Goal: Task Accomplishment & Management: Manage account settings

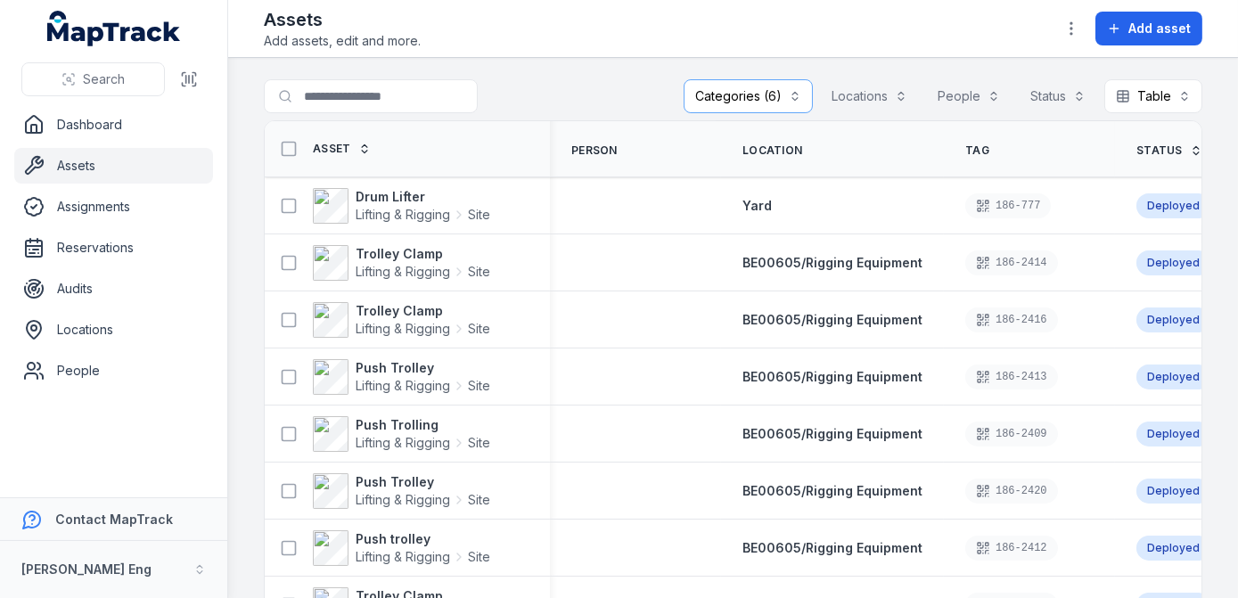
click at [768, 95] on button "Categories (6)" at bounding box center [747, 96] width 129 height 34
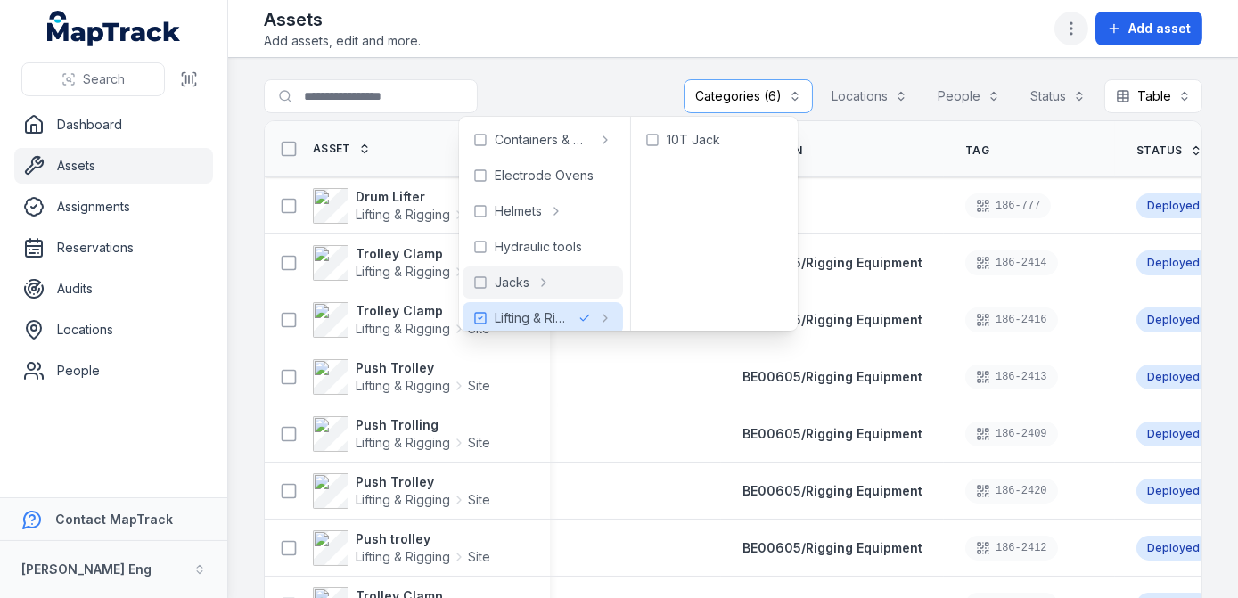
click at [1076, 34] on icon "button" at bounding box center [1071, 29] width 18 height 18
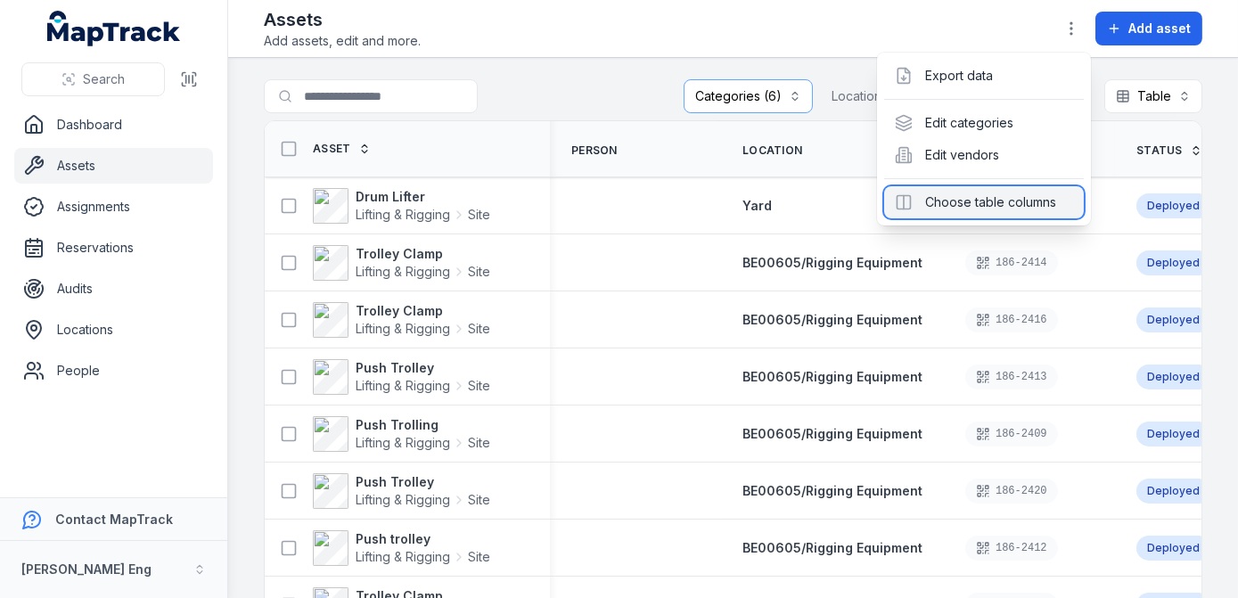
click at [967, 207] on div "Choose table columns" at bounding box center [984, 202] width 200 height 32
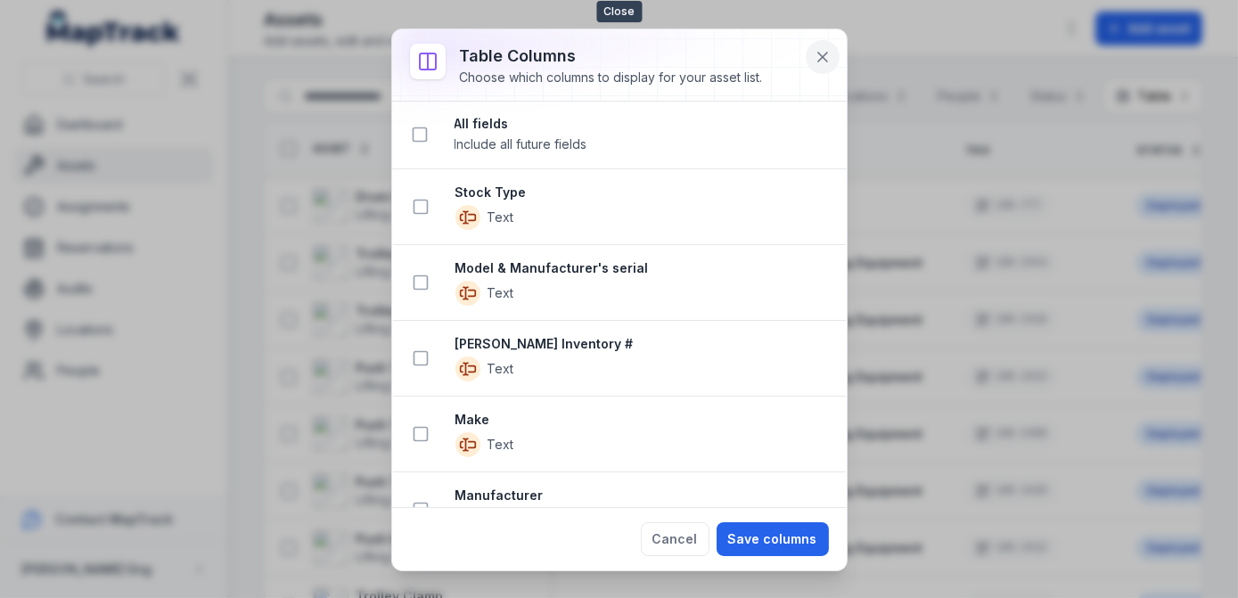
click at [824, 50] on icon at bounding box center [823, 57] width 18 height 18
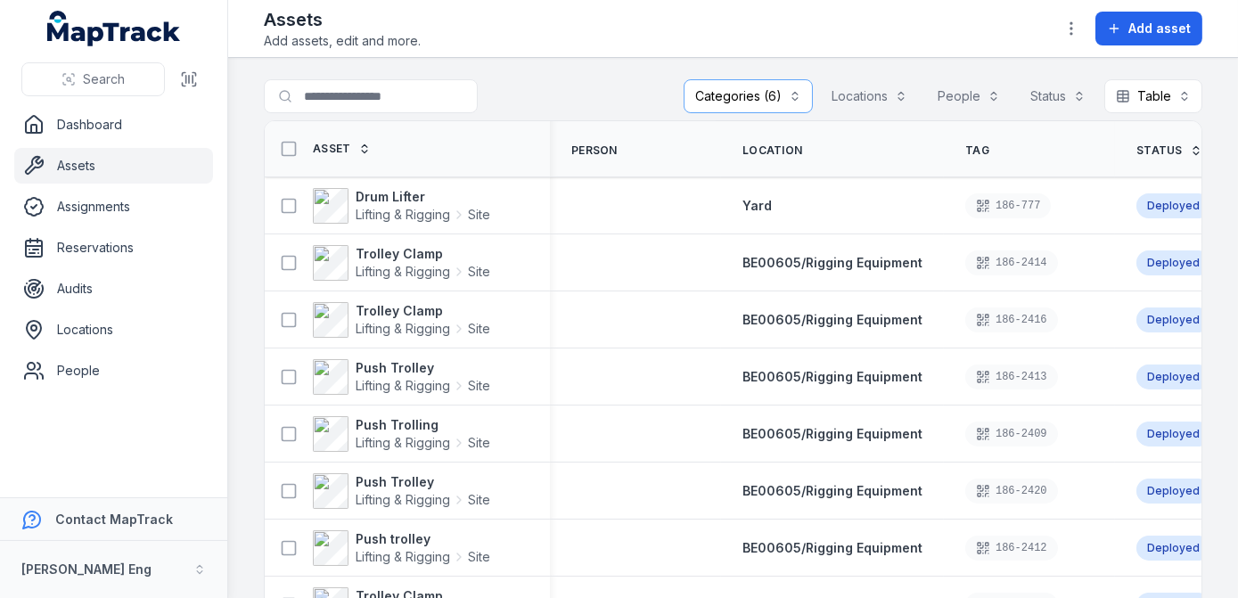
click at [780, 100] on button "Categories (6)" at bounding box center [747, 96] width 129 height 34
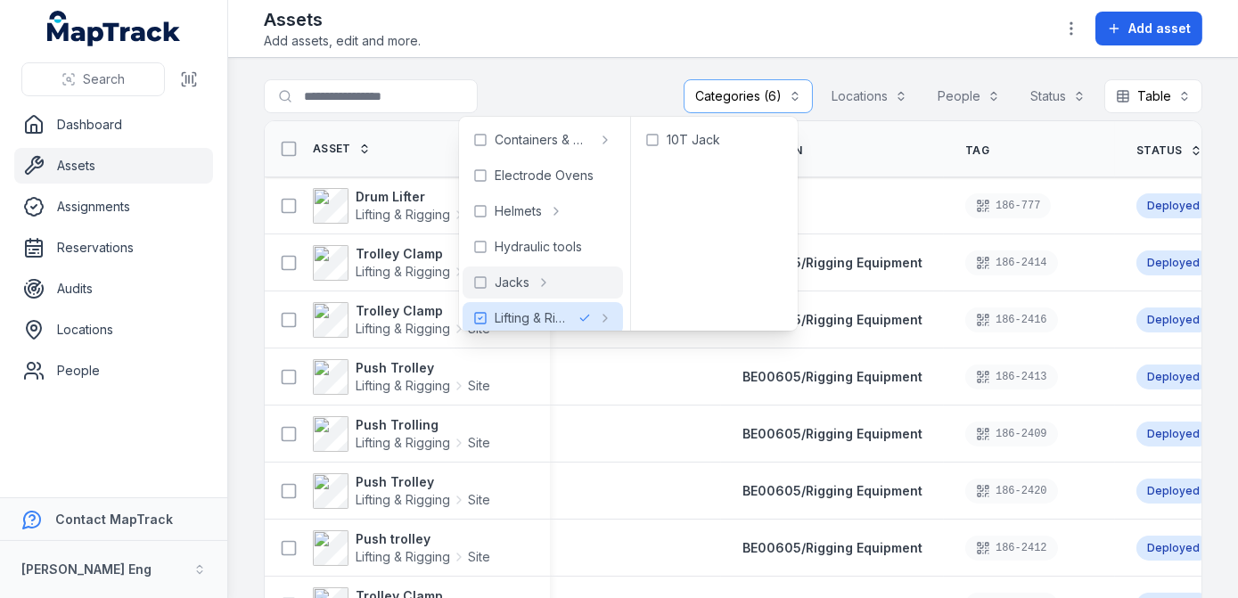
click at [746, 22] on div "Assets Add assets, edit and more. Add asset" at bounding box center [733, 28] width 938 height 43
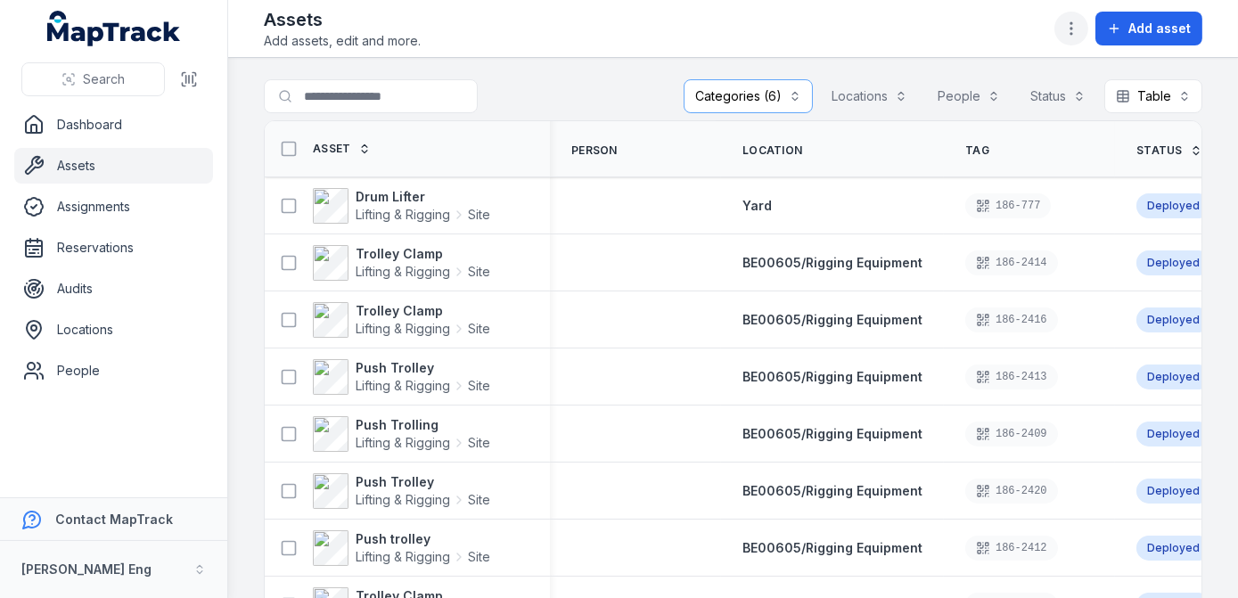
click at [1065, 34] on icon "button" at bounding box center [1071, 29] width 18 height 18
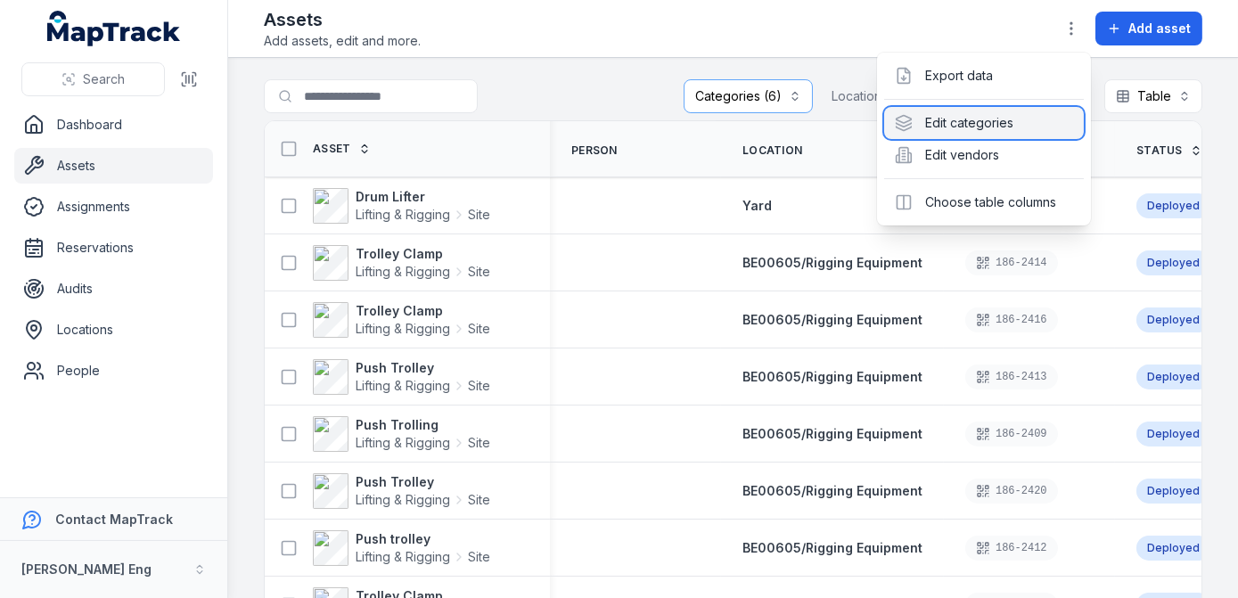
click at [994, 115] on div "Edit categories" at bounding box center [984, 123] width 200 height 32
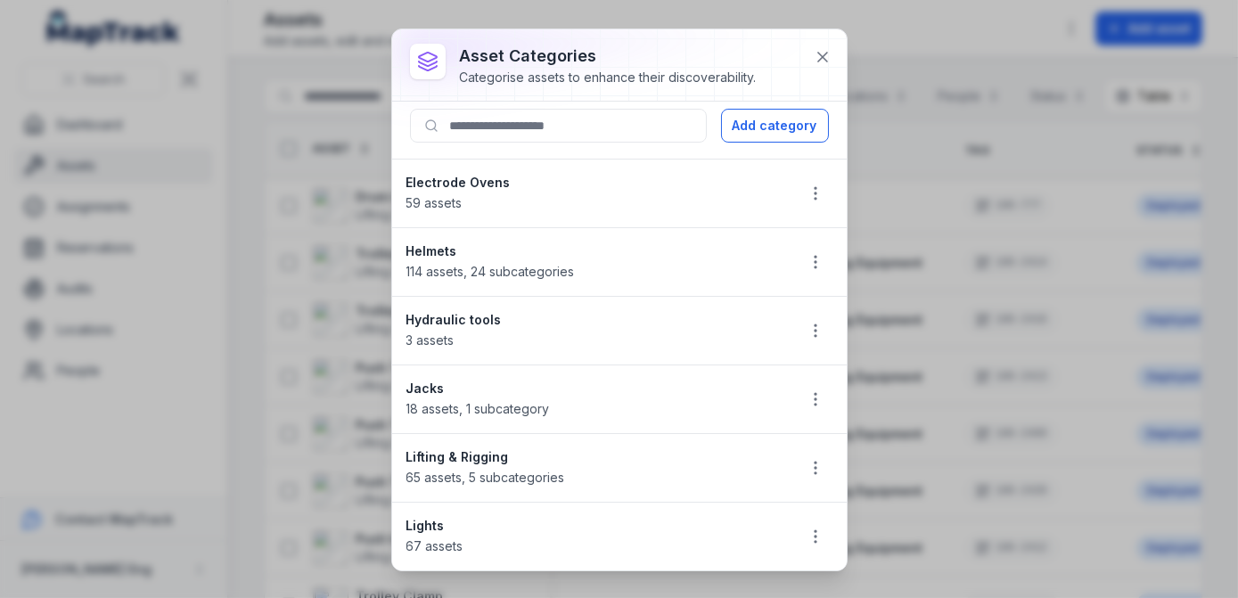
scroll to position [80, 0]
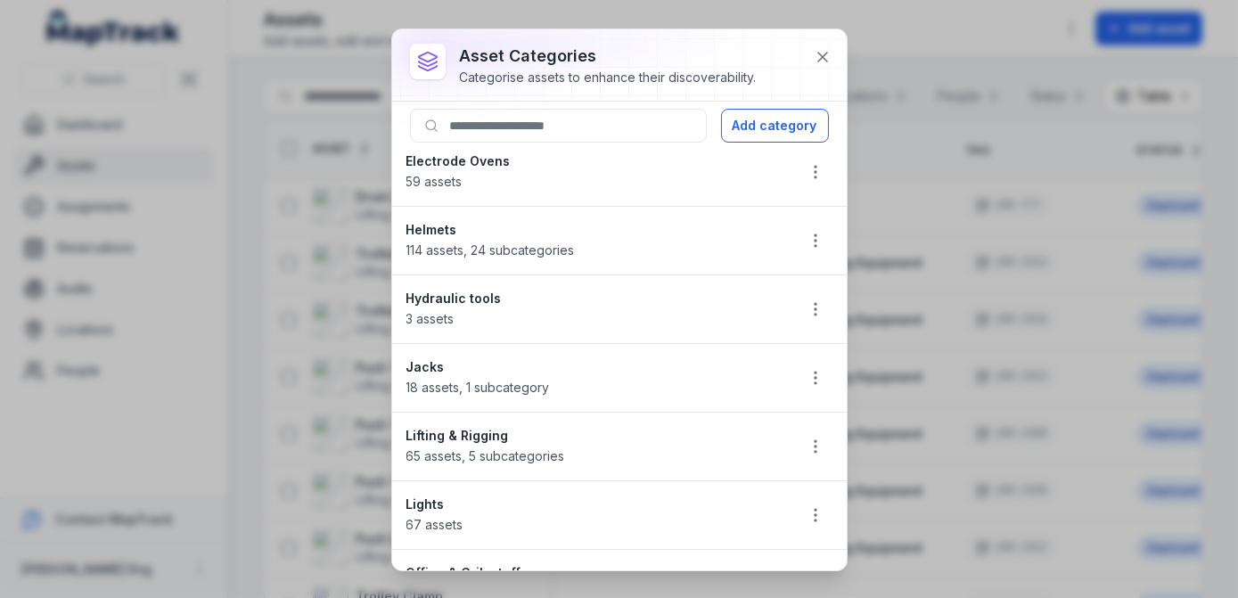
click at [472, 430] on strong "Lifting & Rigging" at bounding box center [593, 436] width 374 height 18
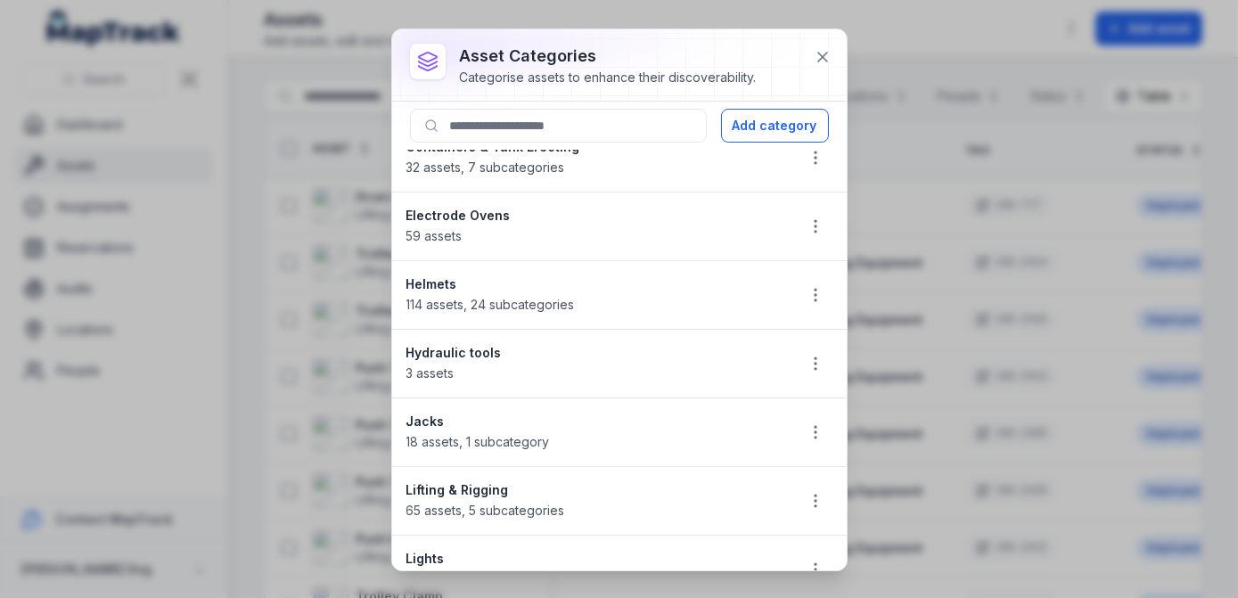
scroll to position [0, 0]
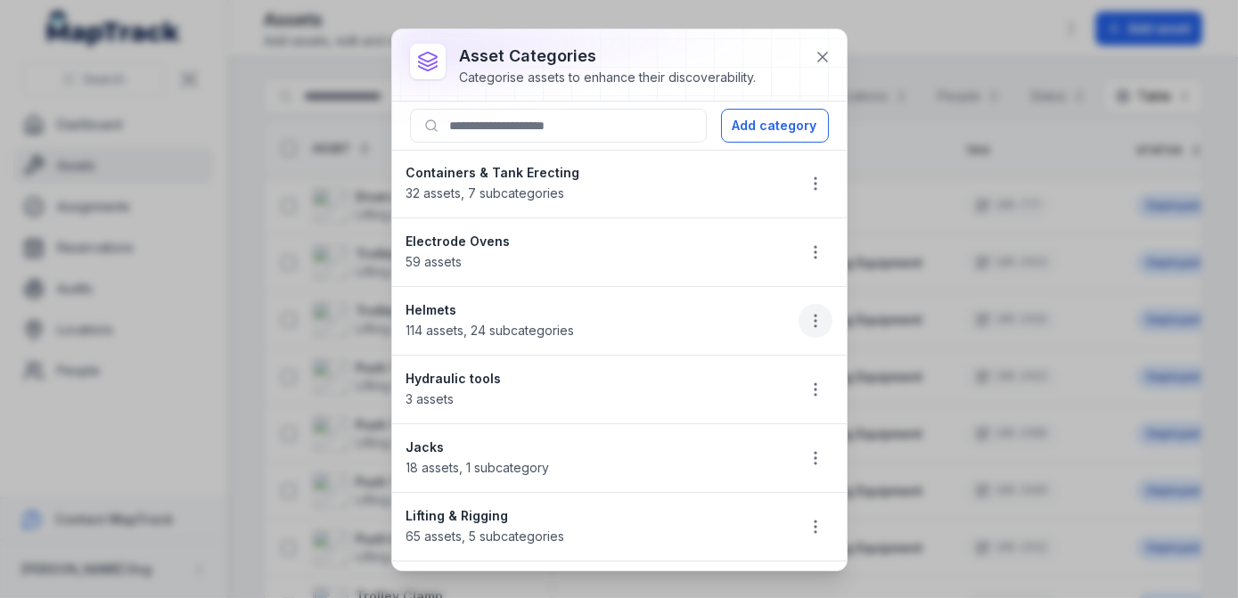
click at [817, 315] on button "button" at bounding box center [815, 321] width 34 height 34
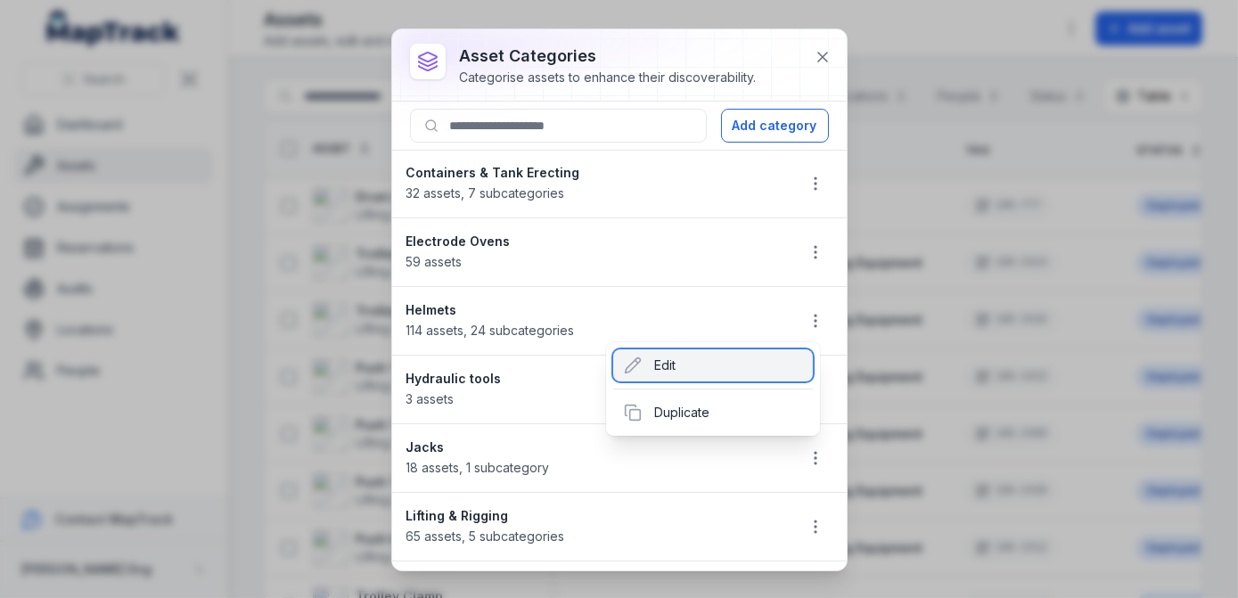
click at [657, 365] on div "Edit" at bounding box center [713, 365] width 200 height 32
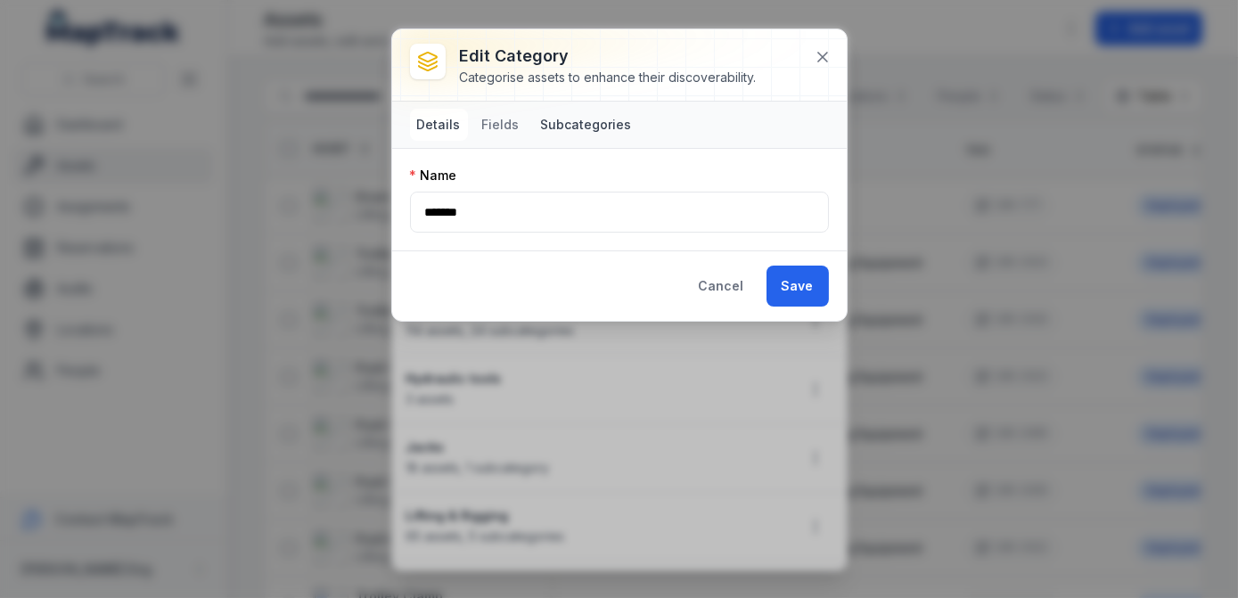
click at [550, 127] on button "Subcategories" at bounding box center [586, 125] width 105 height 32
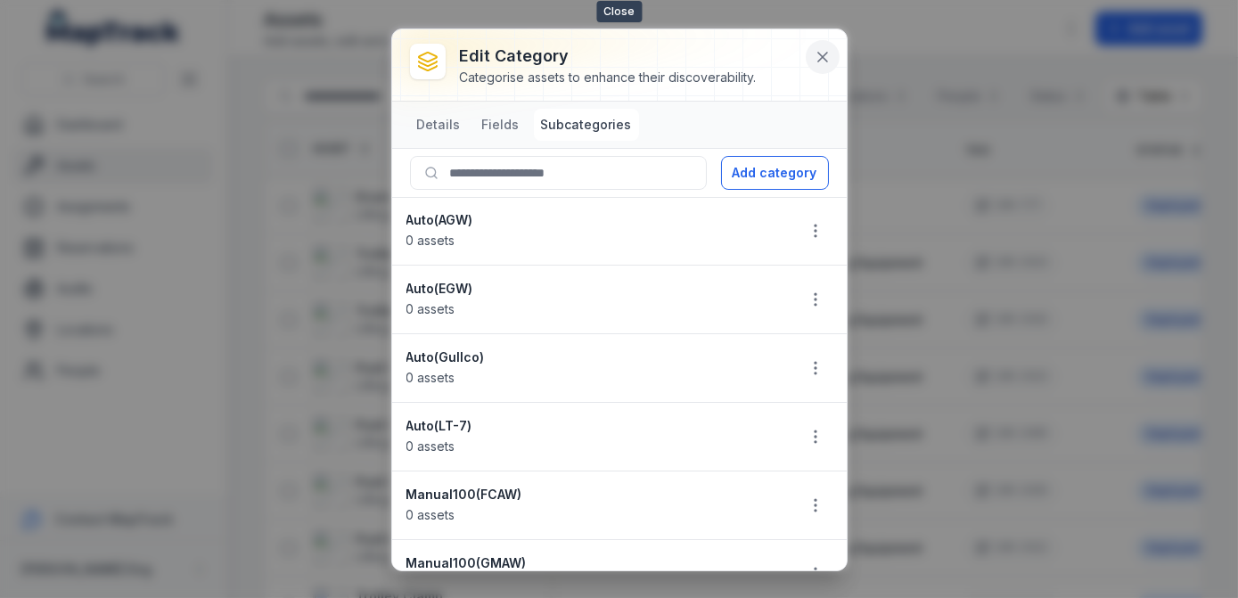
click at [824, 58] on icon at bounding box center [822, 57] width 9 height 9
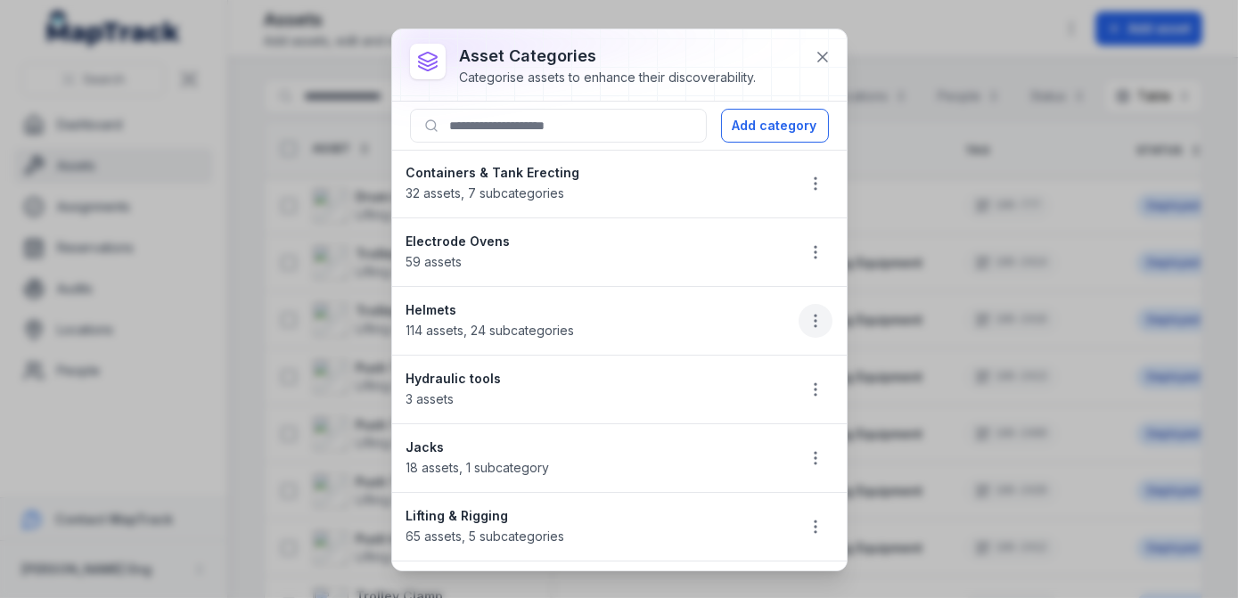
click at [806, 312] on icon "button" at bounding box center [815, 321] width 18 height 18
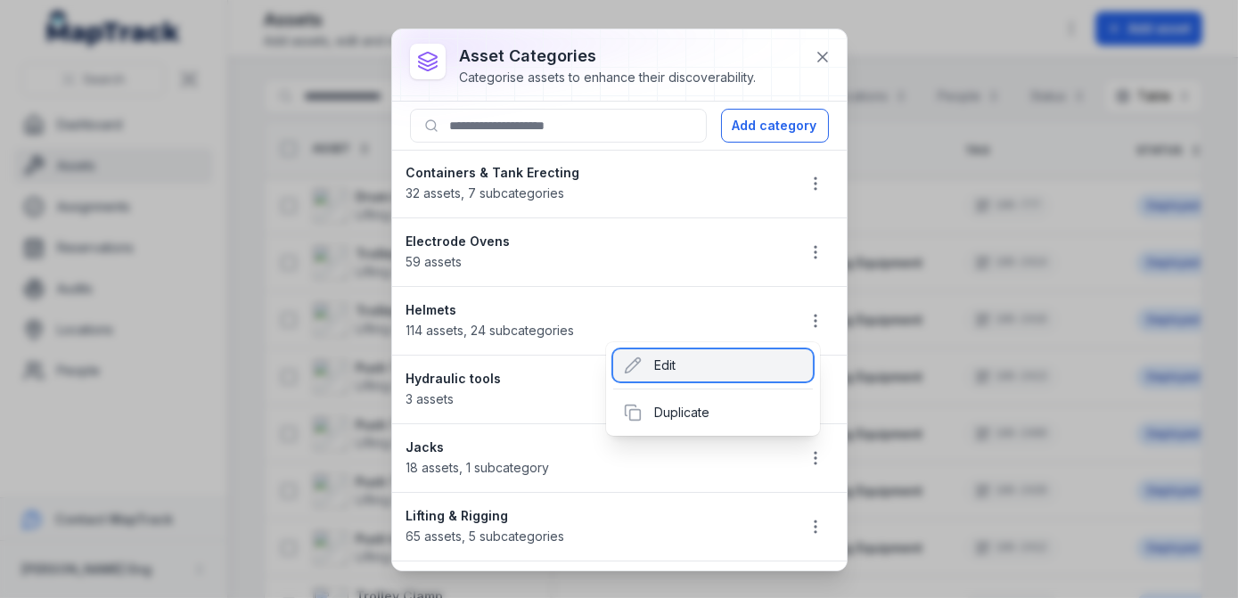
click at [736, 362] on div "Edit" at bounding box center [713, 365] width 200 height 32
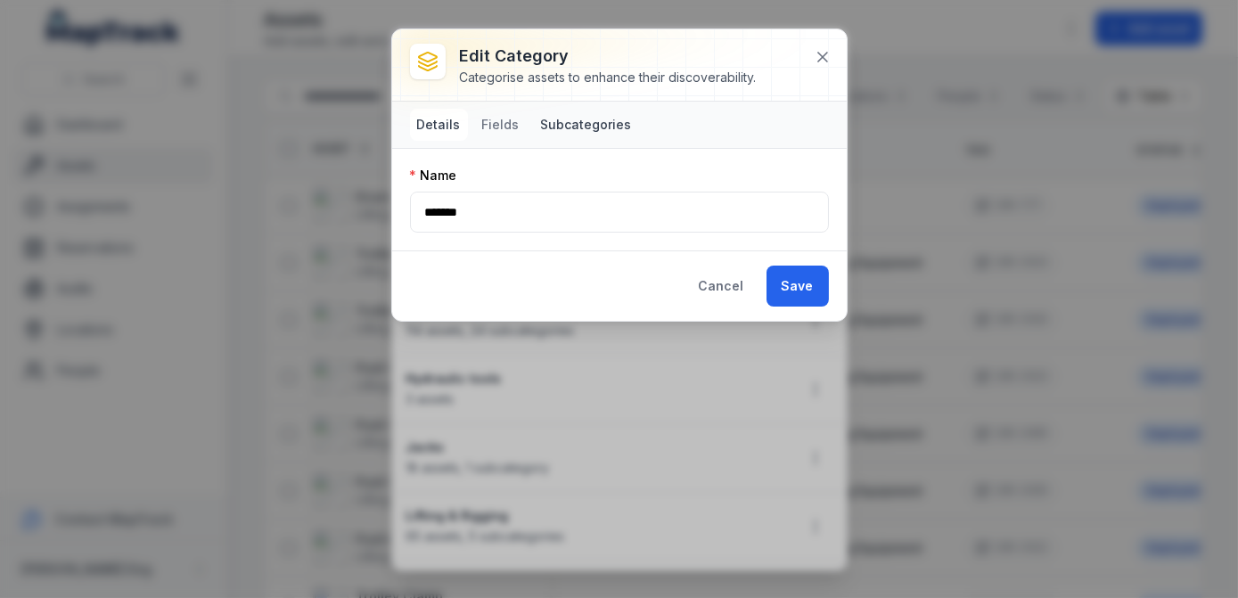
click at [568, 119] on button "Subcategories" at bounding box center [586, 125] width 105 height 32
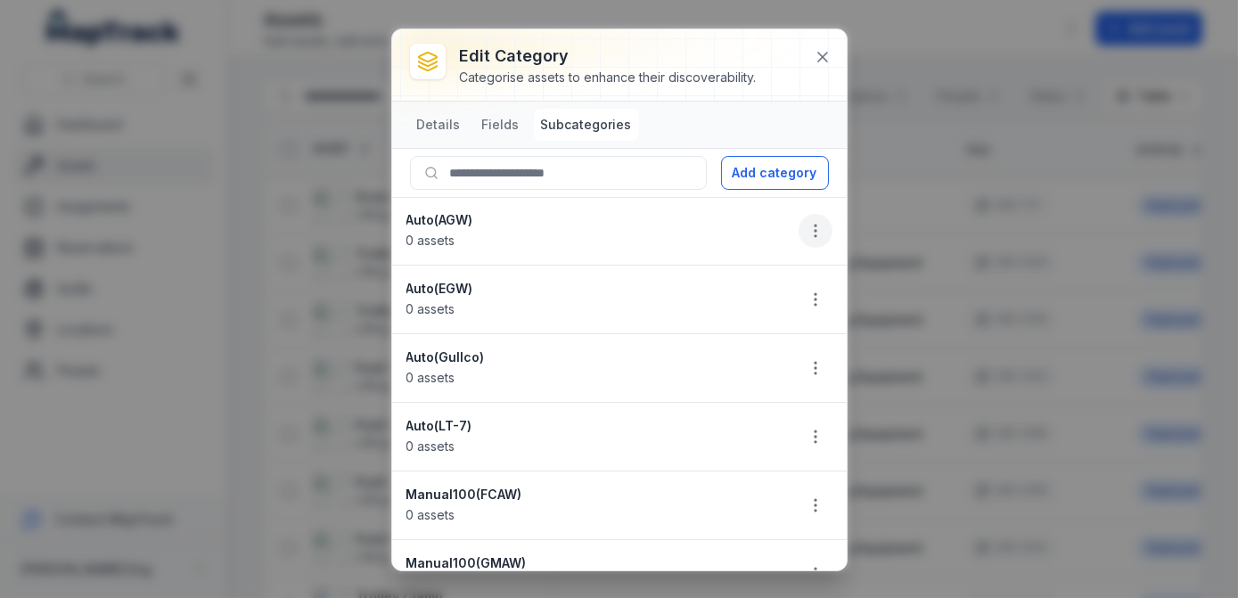
click at [808, 225] on icon "button" at bounding box center [815, 231] width 18 height 18
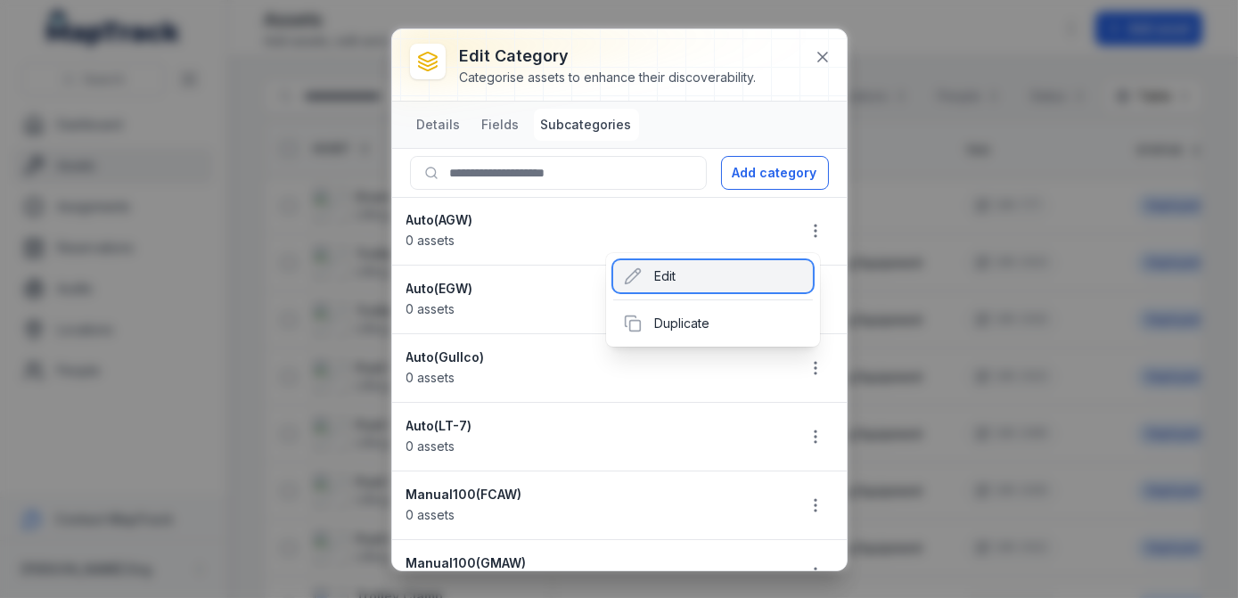
click at [711, 267] on div "Edit" at bounding box center [713, 276] width 200 height 32
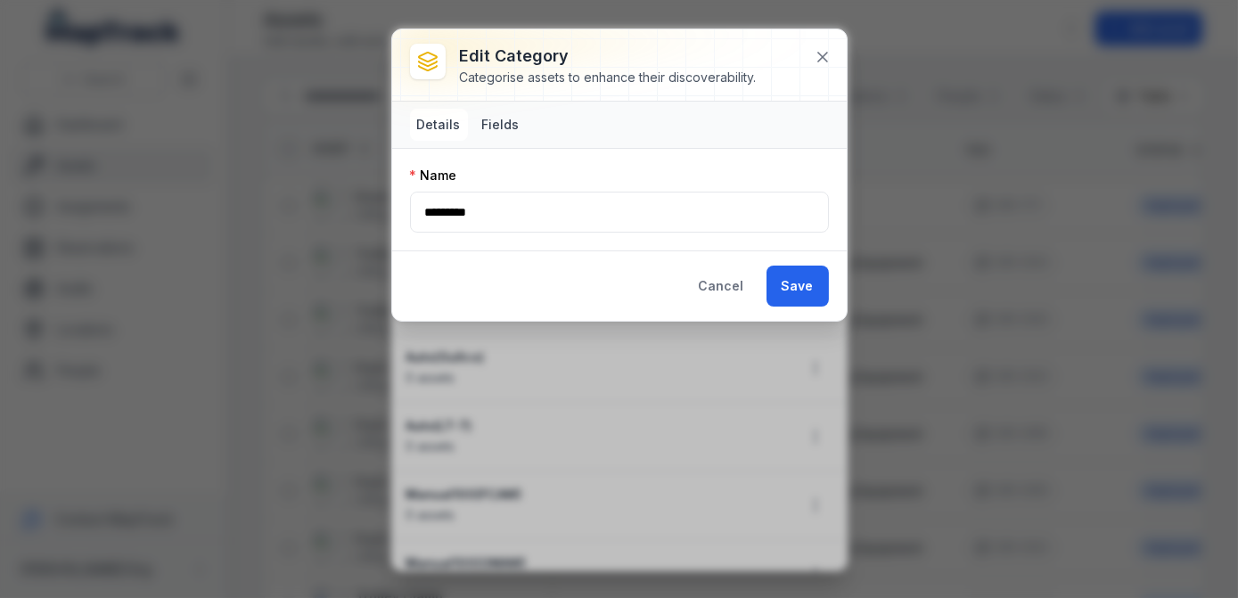
click at [487, 118] on button "Fields" at bounding box center [501, 125] width 52 height 32
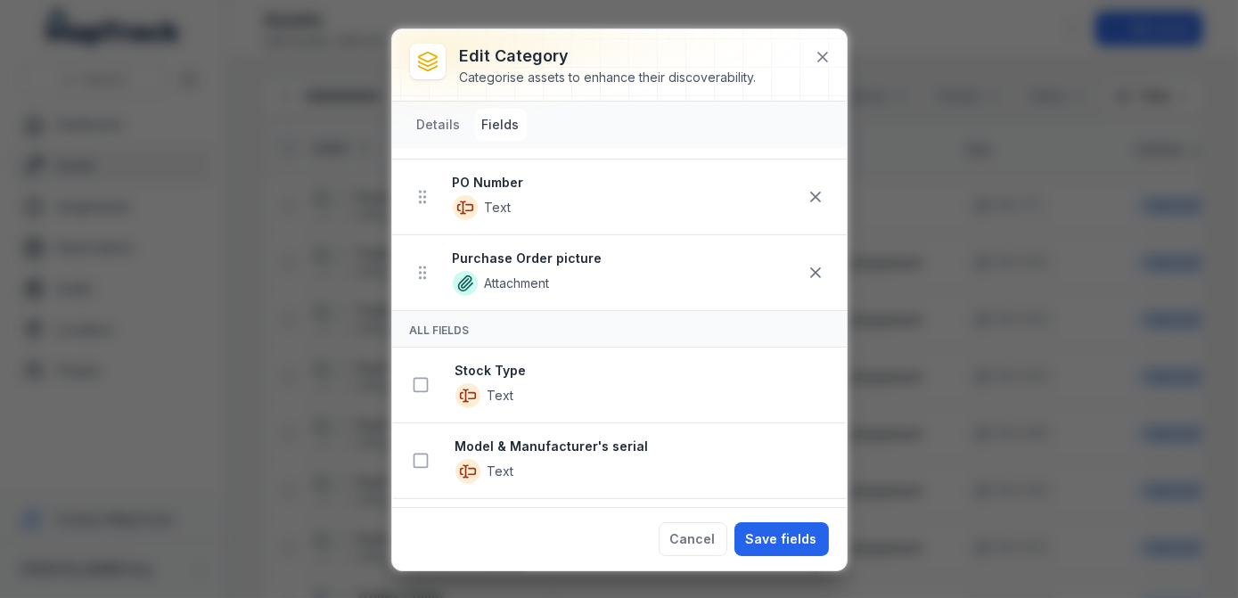
scroll to position [810, 0]
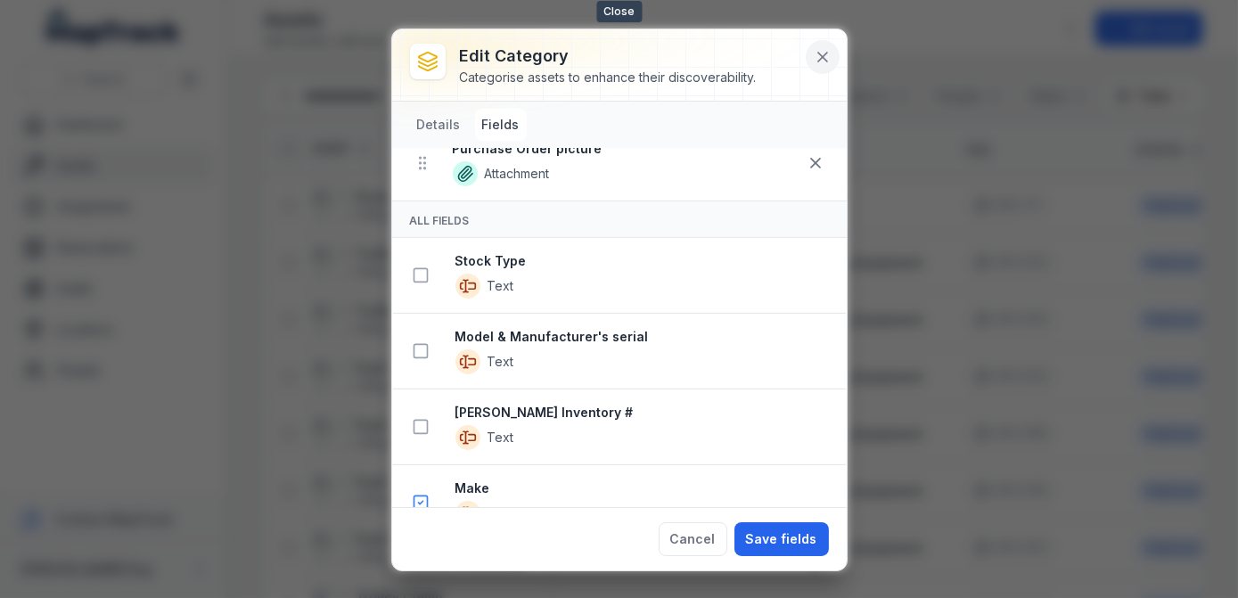
click at [833, 52] on button at bounding box center [823, 57] width 34 height 34
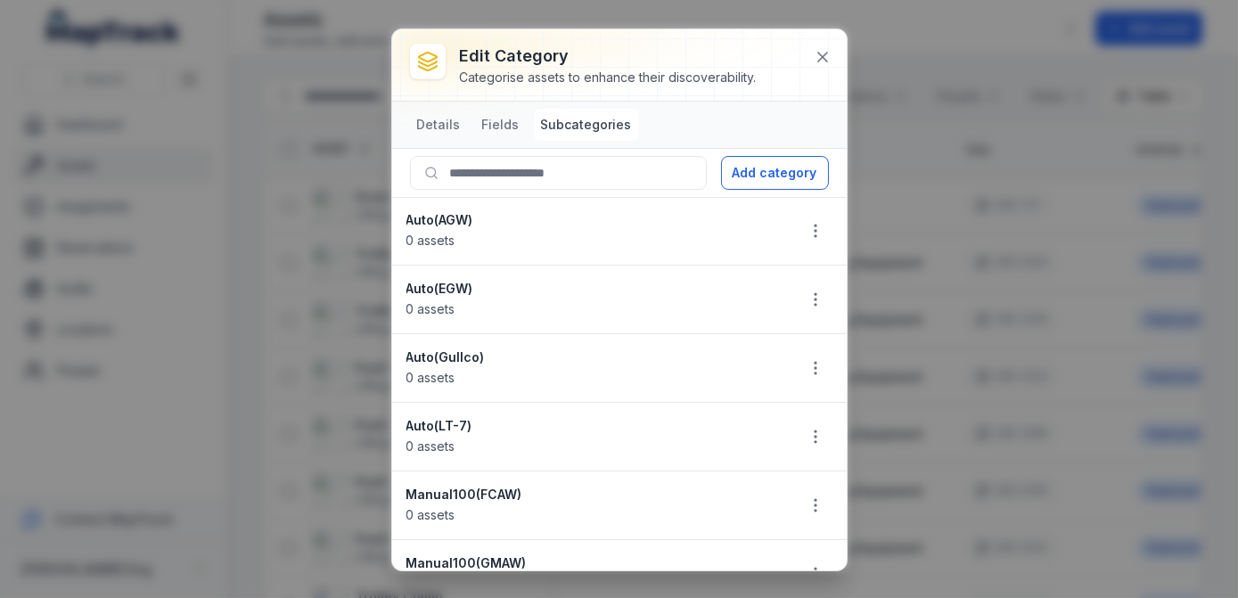
drag, startPoint x: 686, startPoint y: 236, endPoint x: 634, endPoint y: 228, distance: 53.2
click at [634, 228] on div "Auto(AGW) 0 assets" at bounding box center [593, 230] width 374 height 39
click at [805, 239] on button "button" at bounding box center [815, 231] width 34 height 34
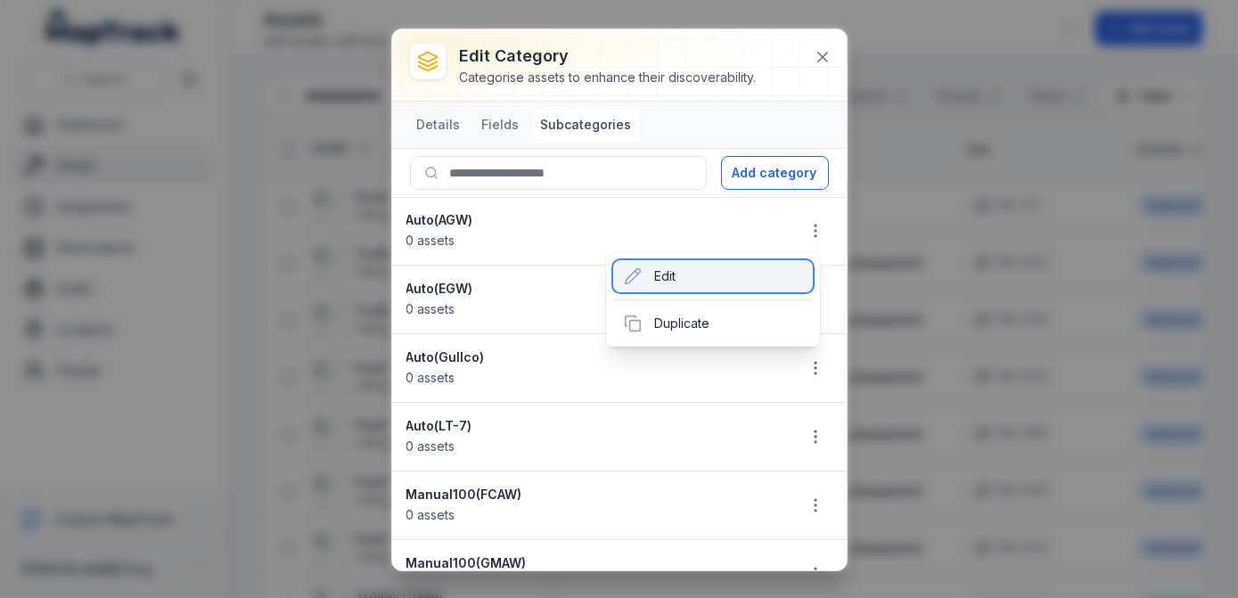
click at [675, 269] on div "Edit" at bounding box center [713, 276] width 200 height 32
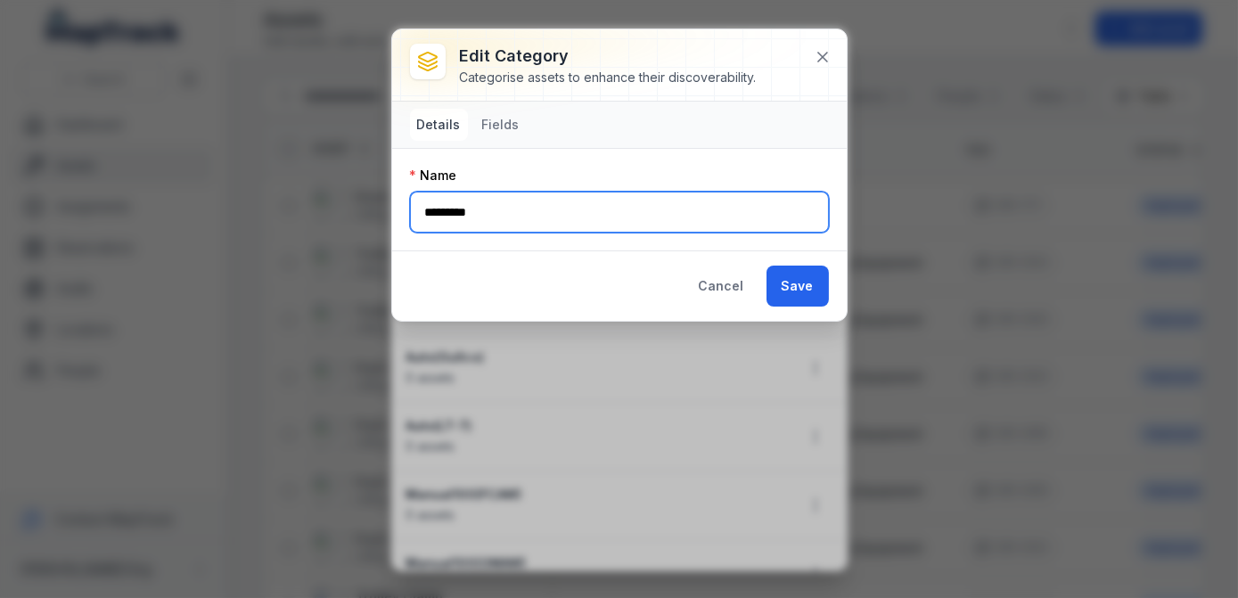
drag, startPoint x: 532, startPoint y: 210, endPoint x: 301, endPoint y: 210, distance: 230.8
click at [301, 210] on div "Edit category Categorise assets to enhance their discoverability. Details Field…" at bounding box center [619, 299] width 1238 height 598
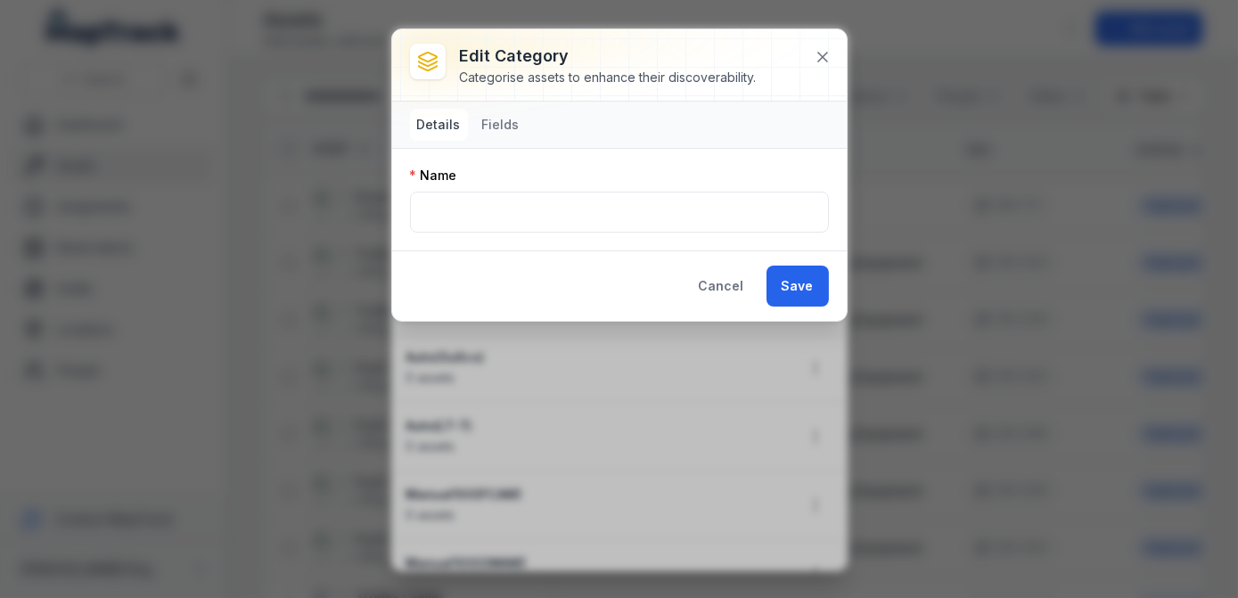
drag, startPoint x: 796, startPoint y: 254, endPoint x: 789, endPoint y: 278, distance: 25.1
click at [797, 254] on div "Cancel Save" at bounding box center [619, 285] width 454 height 70
click at [789, 287] on button "Save" at bounding box center [797, 286] width 62 height 41
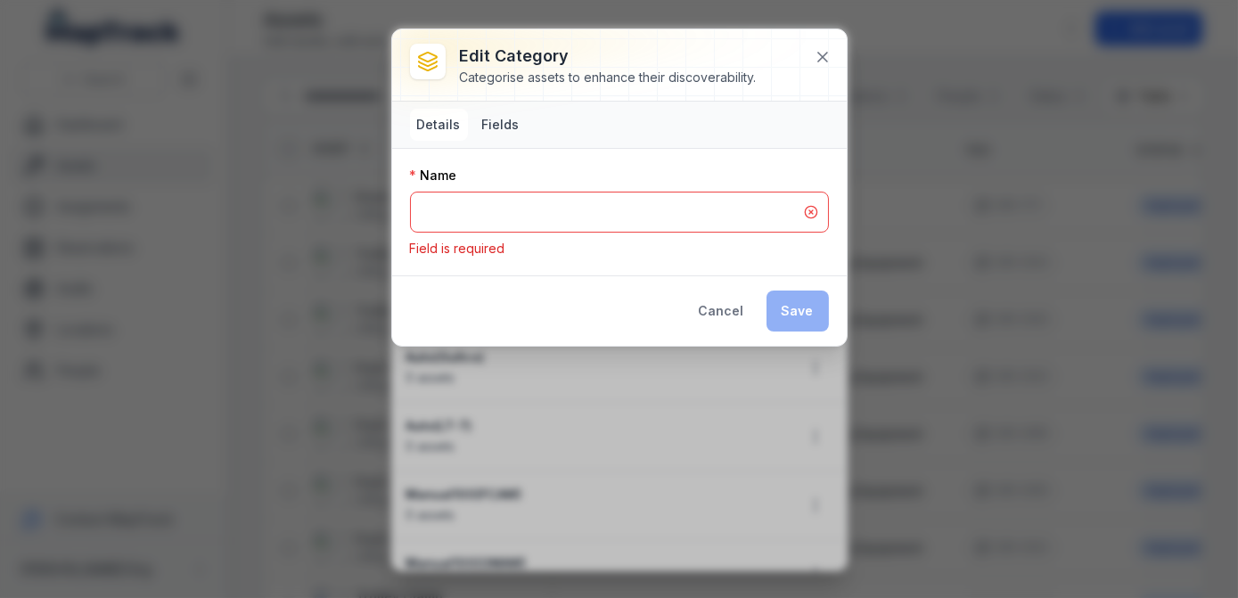
click at [487, 124] on button "Fields" at bounding box center [501, 125] width 52 height 32
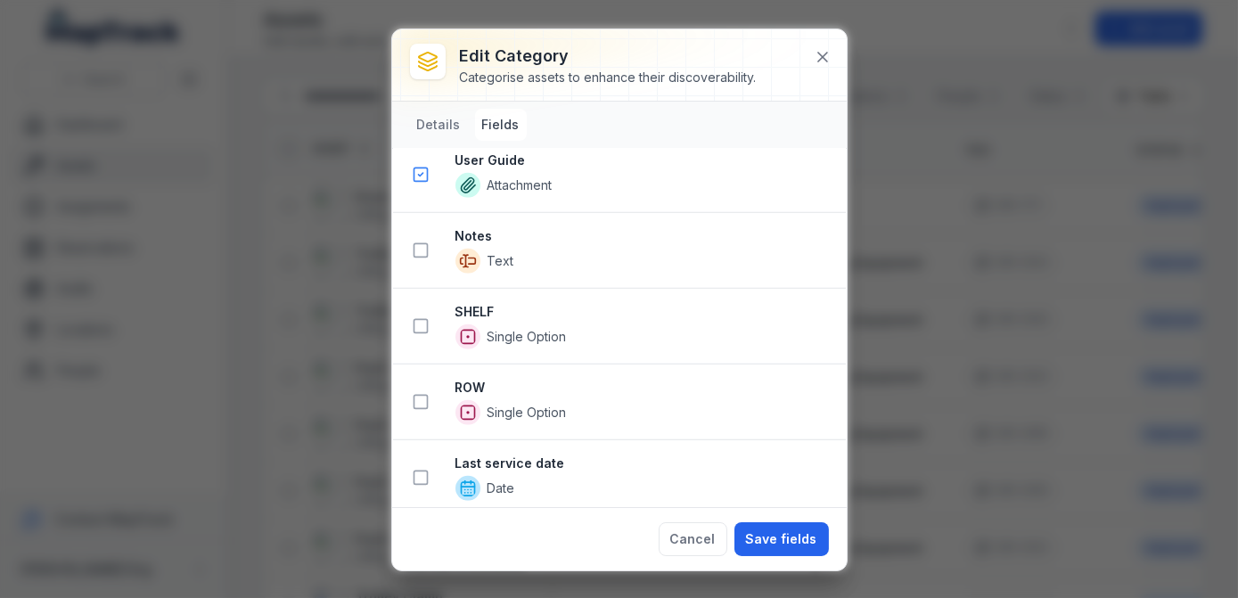
scroll to position [2259, 0]
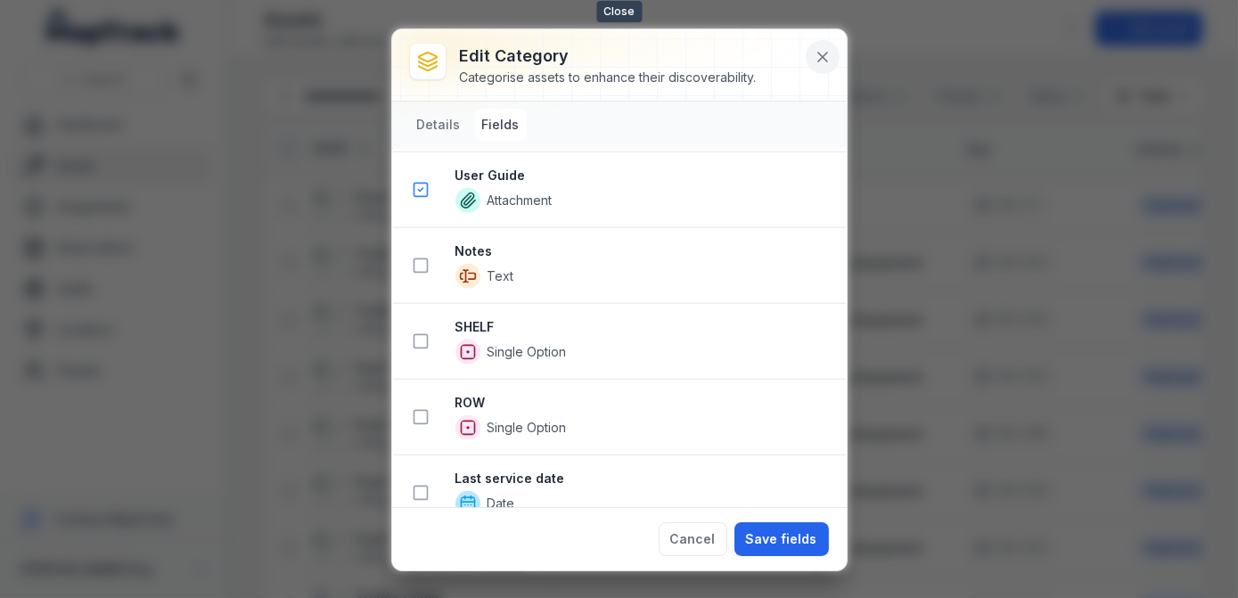
click at [834, 60] on button at bounding box center [823, 57] width 34 height 34
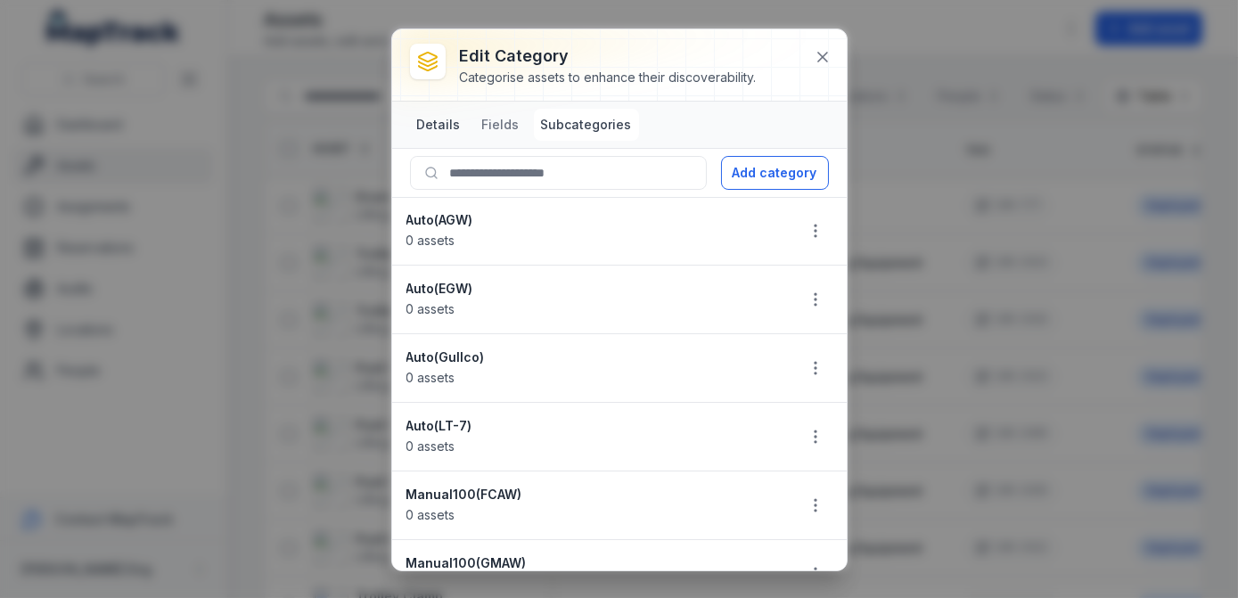
click at [446, 126] on button "Details" at bounding box center [439, 125] width 58 height 32
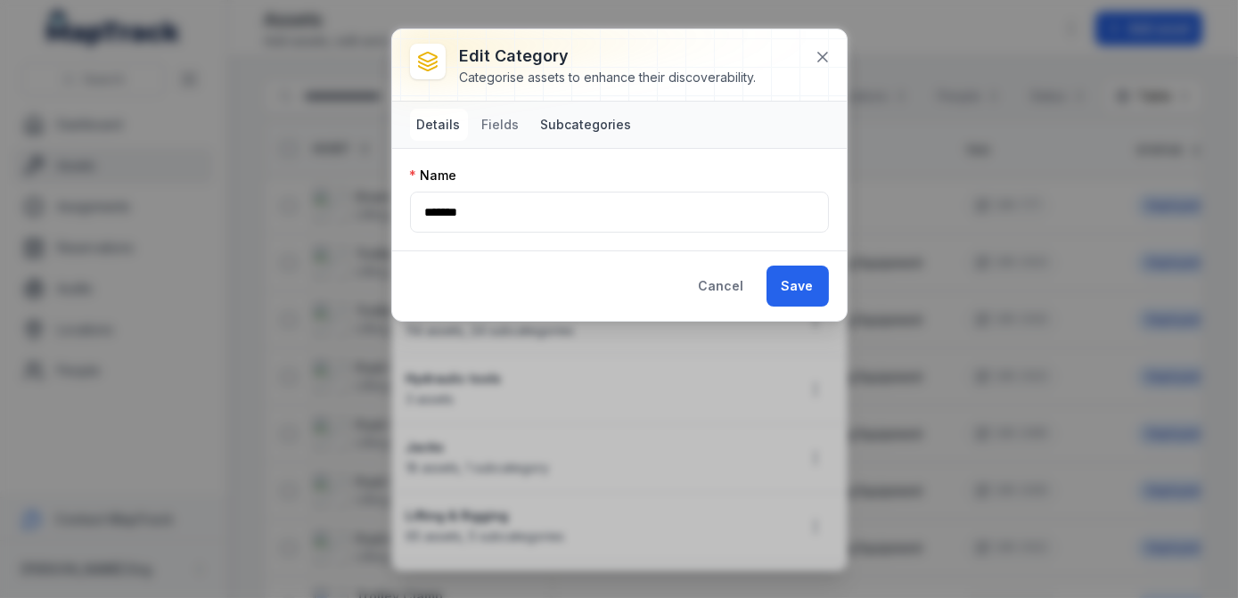
click at [564, 129] on button "Subcategories" at bounding box center [586, 125] width 105 height 32
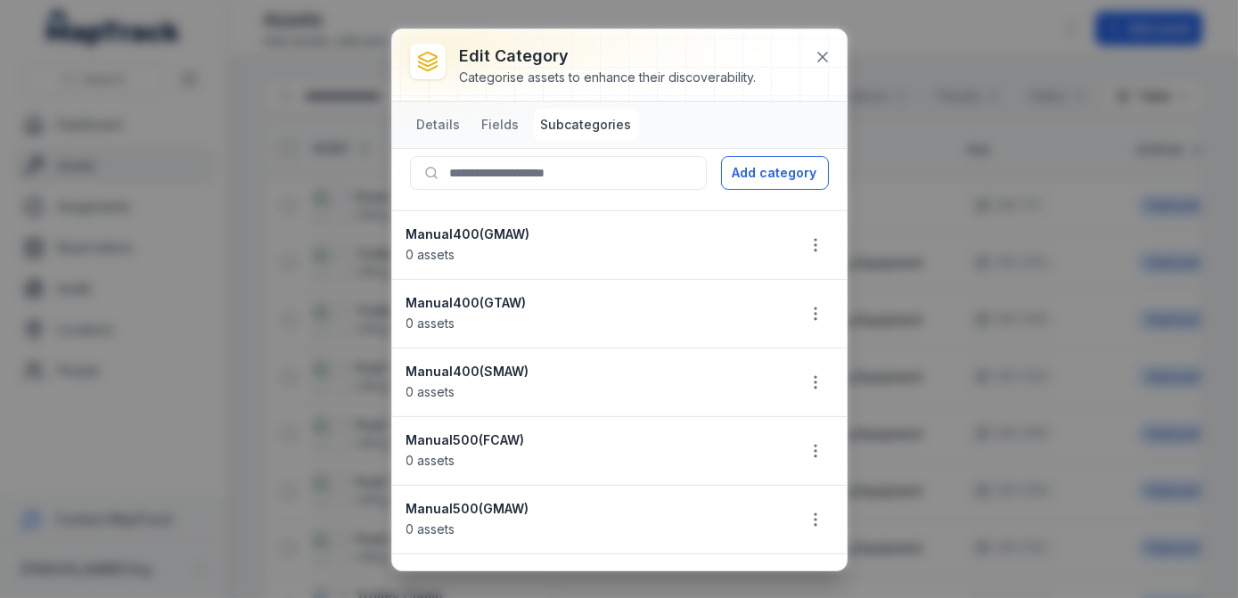
scroll to position [1259, 0]
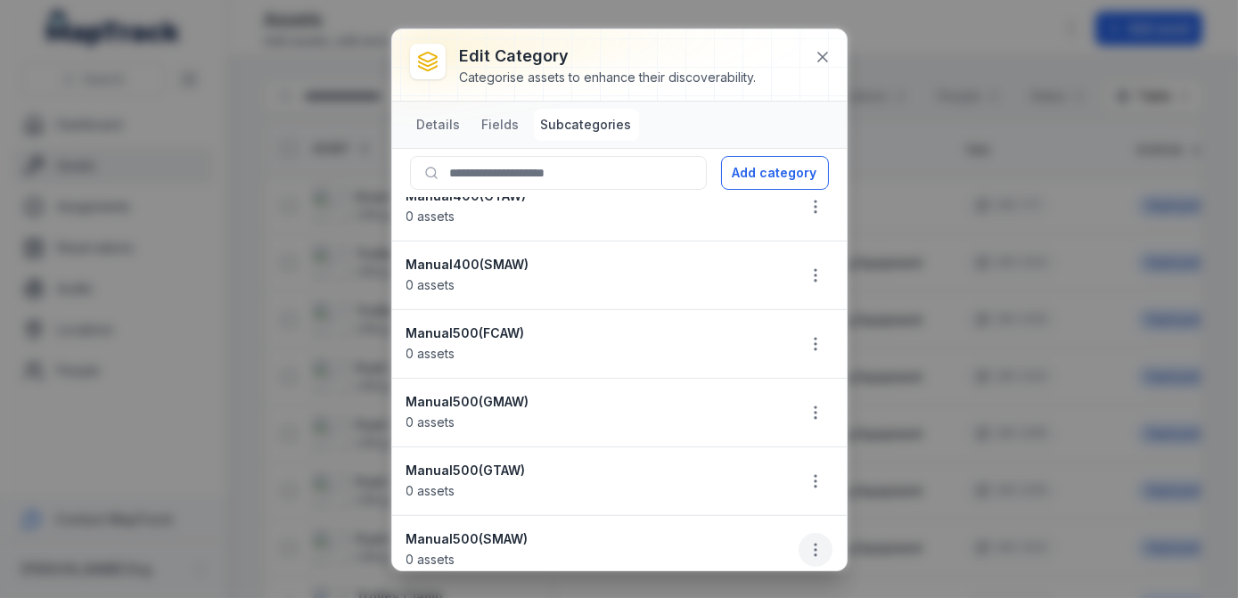
click at [813, 533] on button "button" at bounding box center [815, 550] width 34 height 34
click at [820, 44] on button at bounding box center [823, 57] width 34 height 34
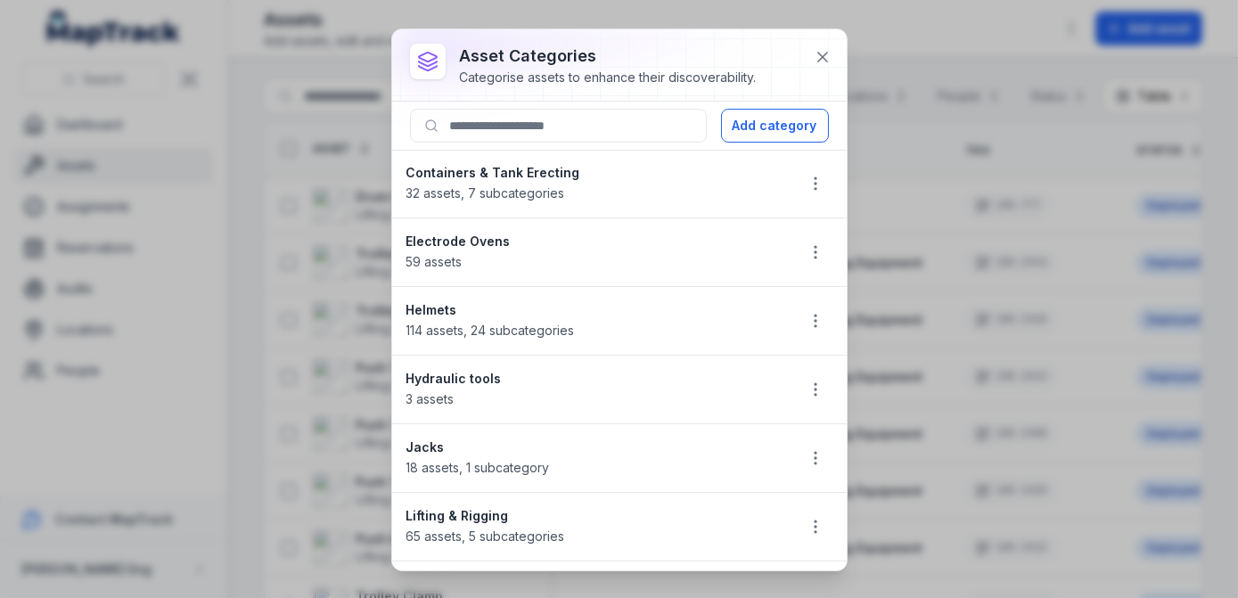
click at [663, 337] on div "Helmets 114 assets , 24 subcategories" at bounding box center [593, 320] width 374 height 39
click at [801, 329] on button "button" at bounding box center [815, 321] width 34 height 34
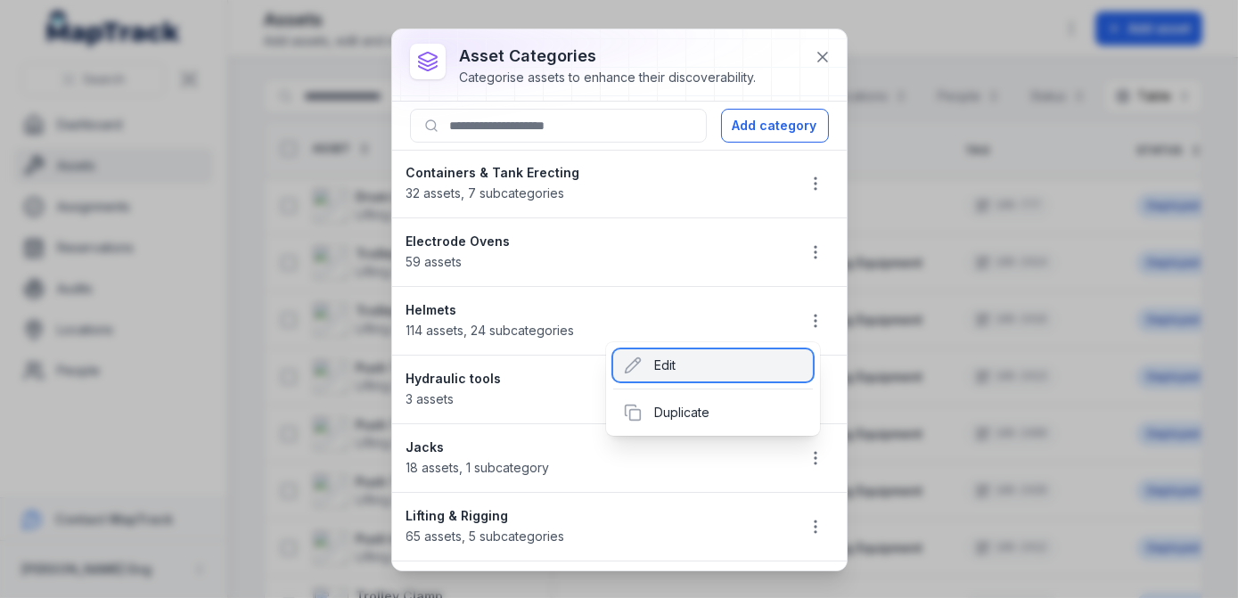
click at [718, 360] on div "Edit" at bounding box center [713, 365] width 200 height 32
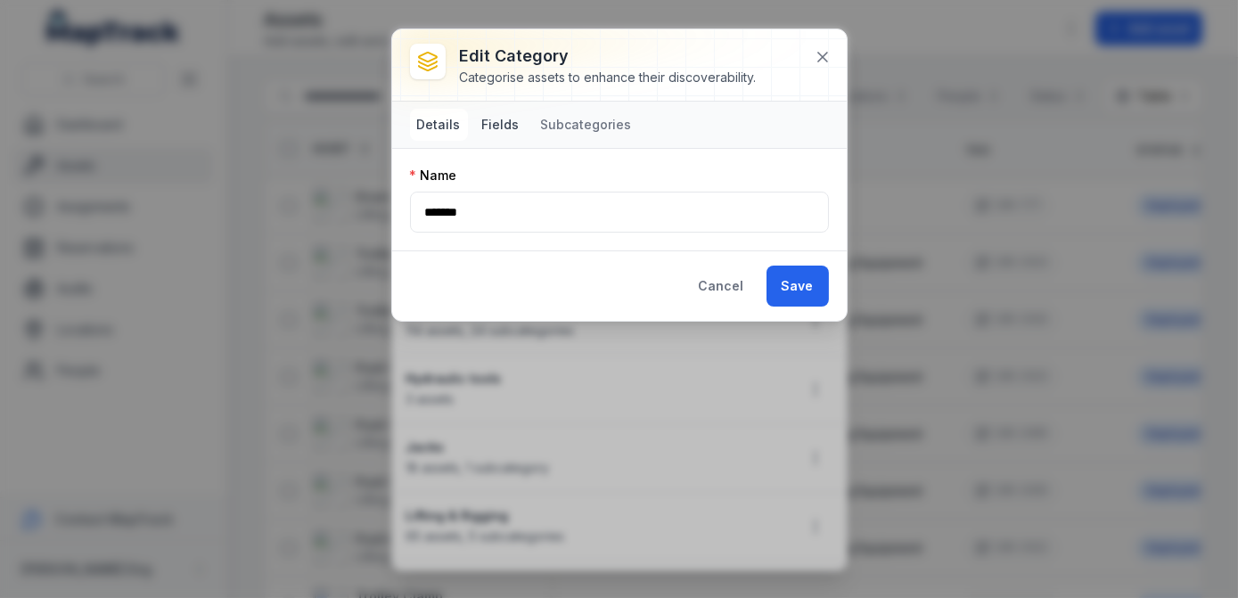
click at [500, 125] on button "Fields" at bounding box center [501, 125] width 52 height 32
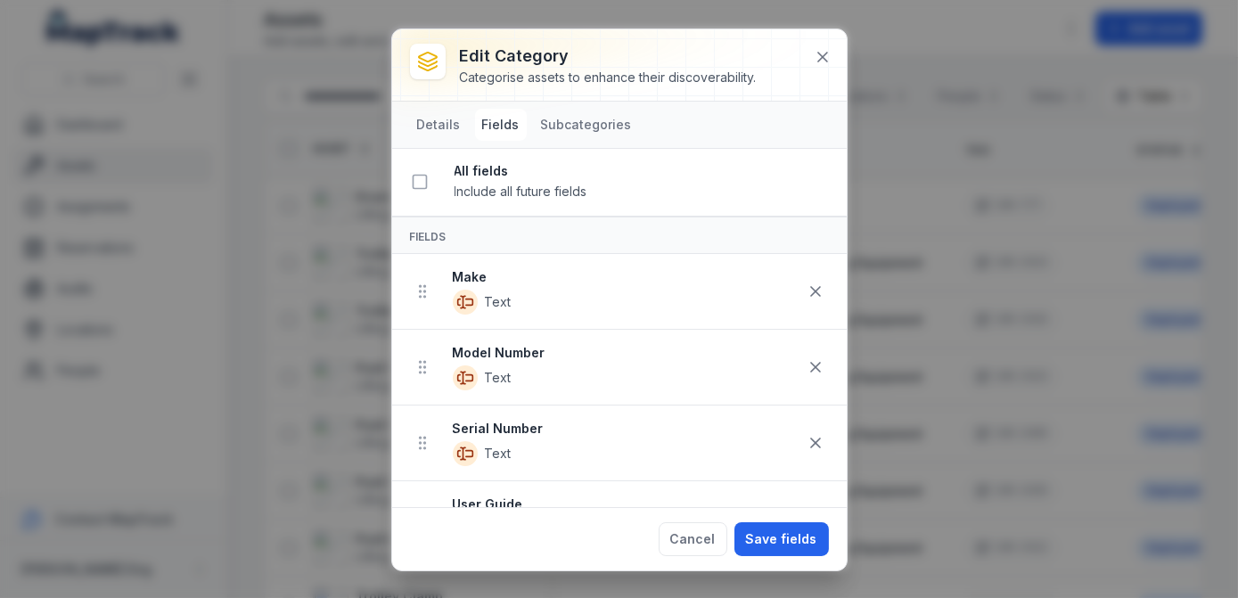
click at [580, 103] on div "Details Fields Subcategories" at bounding box center [619, 125] width 454 height 46
click at [575, 127] on button "Subcategories" at bounding box center [586, 125] width 105 height 32
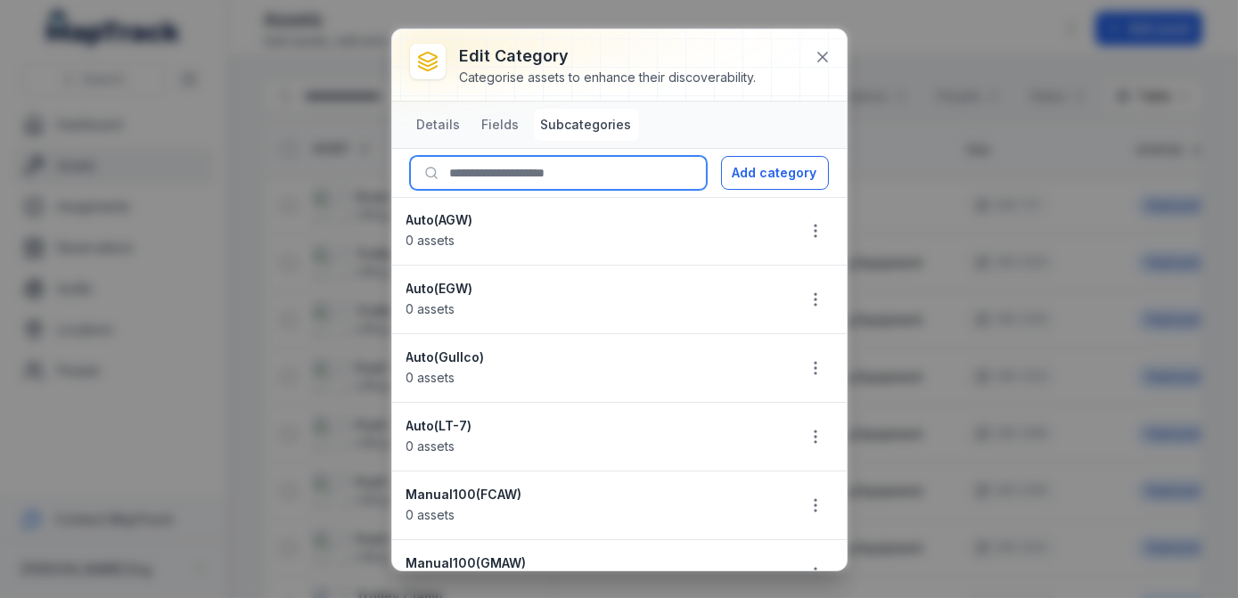
click at [550, 168] on input at bounding box center [558, 173] width 297 height 34
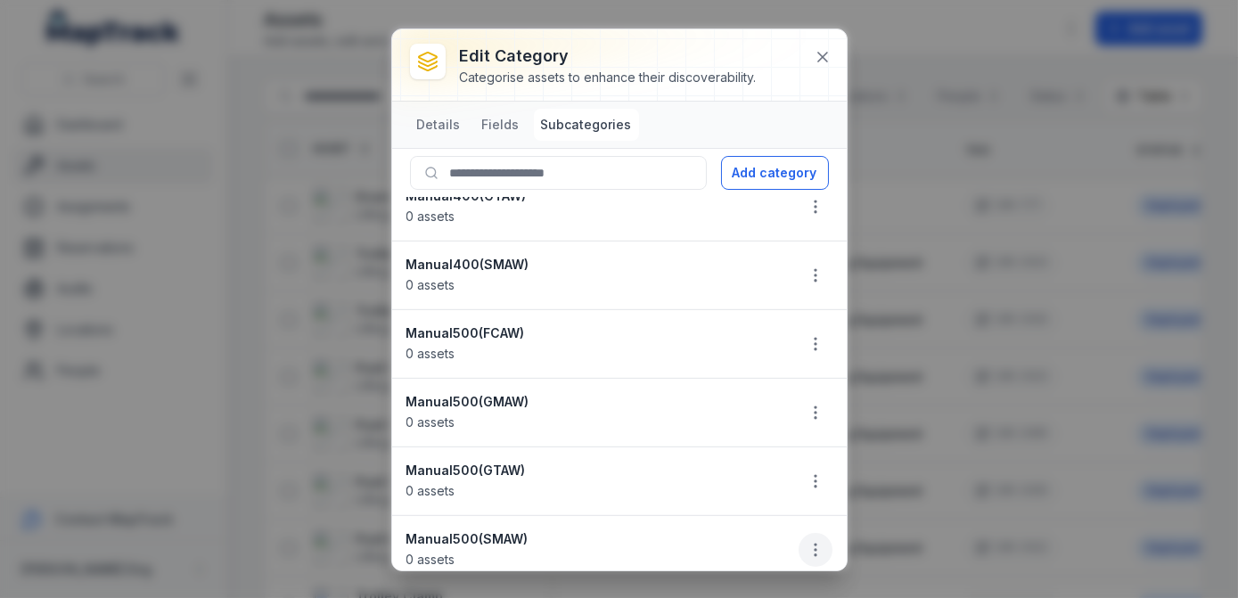
click at [806, 541] on icon "button" at bounding box center [815, 550] width 18 height 18
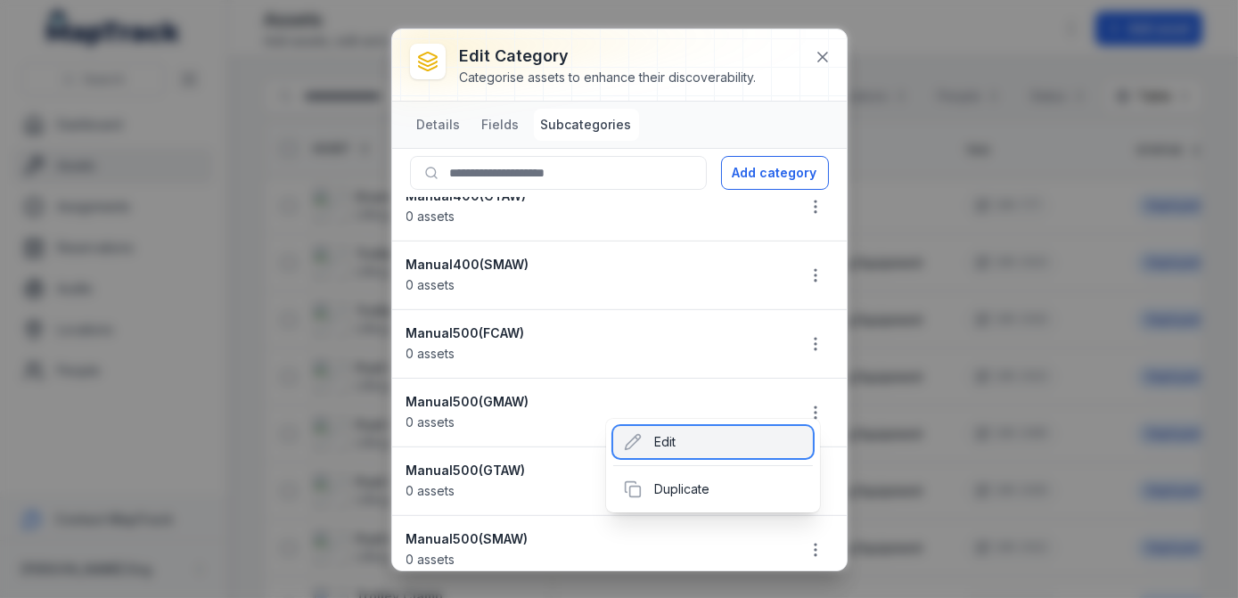
click at [703, 450] on div "Edit" at bounding box center [713, 442] width 200 height 32
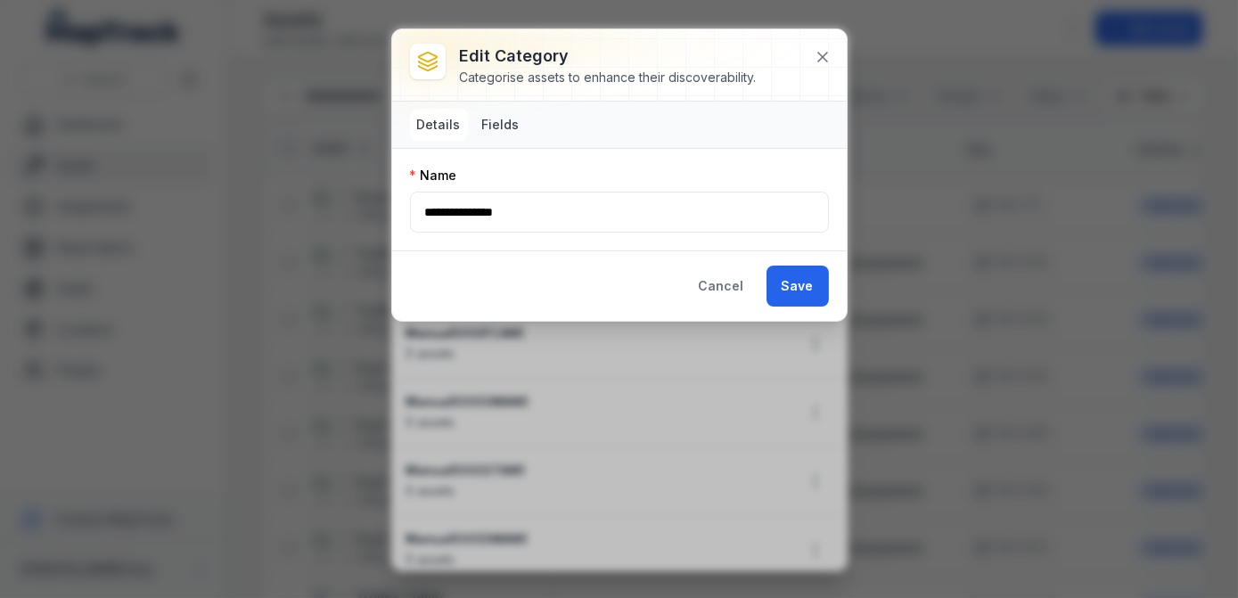
click at [515, 129] on button "Fields" at bounding box center [501, 125] width 52 height 32
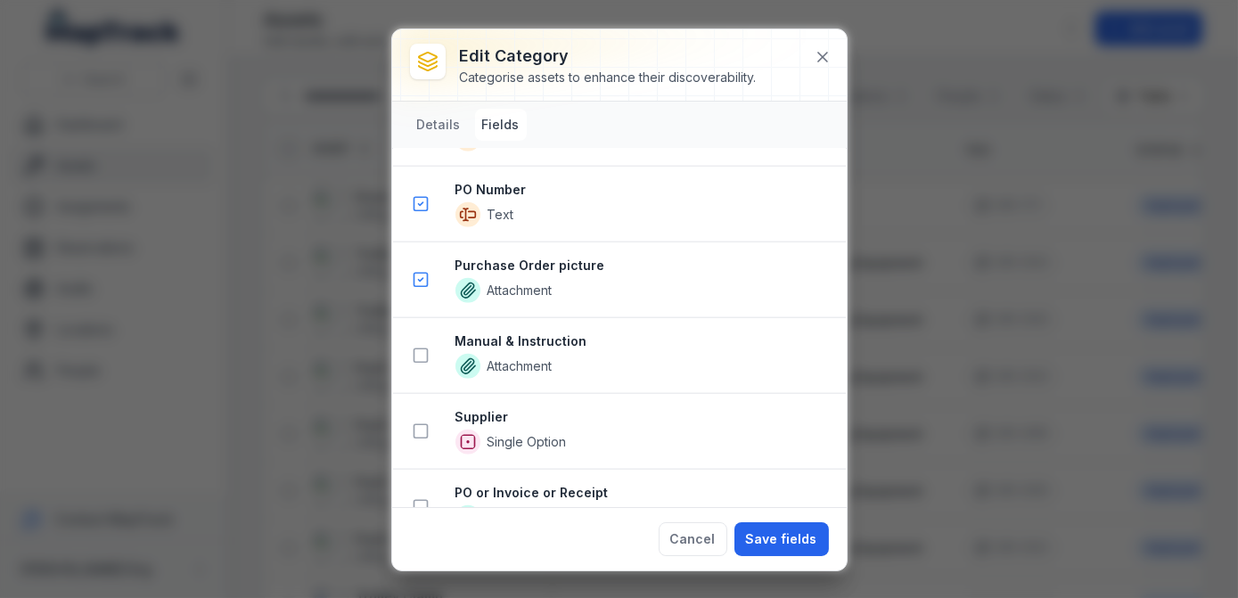
scroll to position [3393, 0]
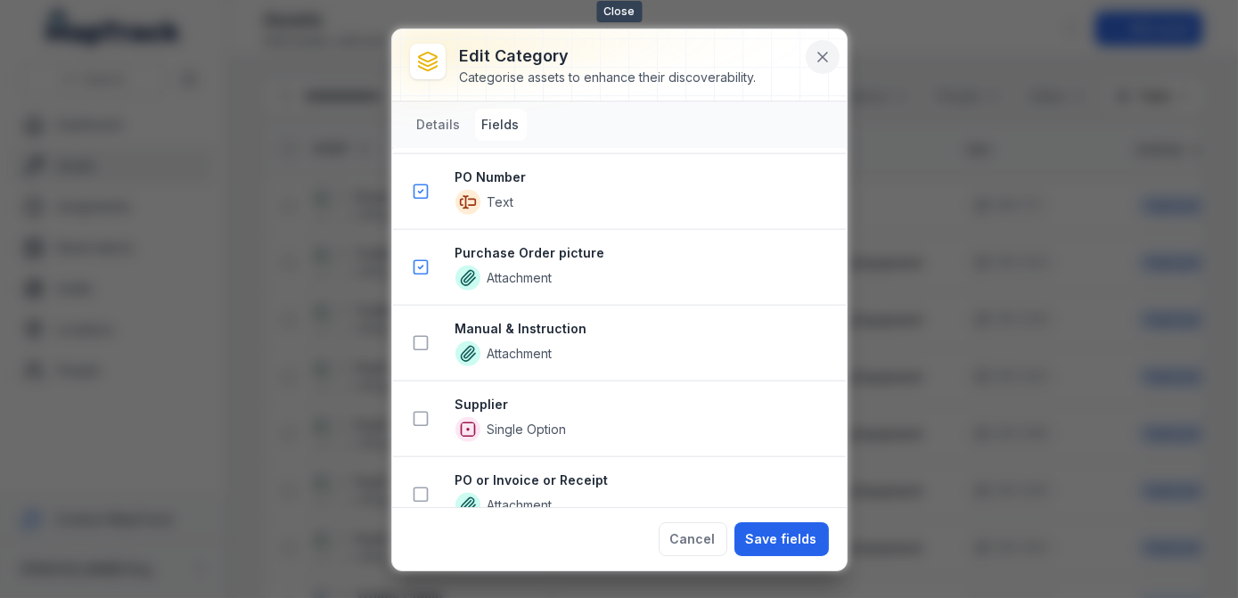
click at [829, 55] on icon at bounding box center [823, 57] width 18 height 18
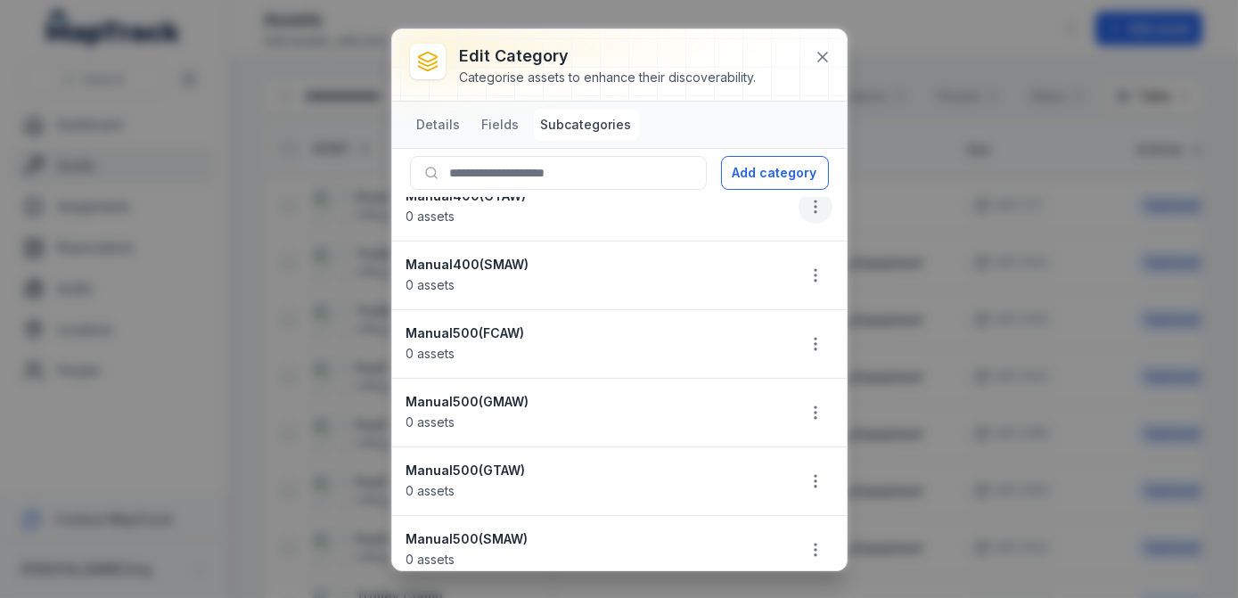
click at [808, 200] on icon "button" at bounding box center [815, 207] width 18 height 18
click at [822, 54] on icon at bounding box center [823, 57] width 18 height 18
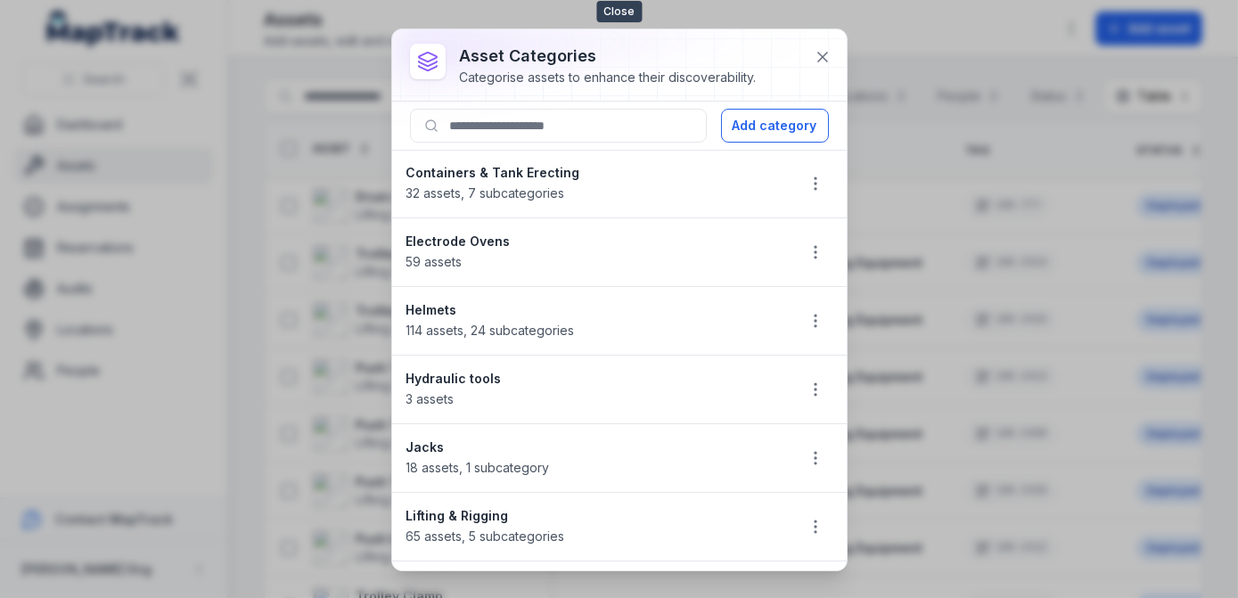
click at [822, 54] on icon at bounding box center [823, 57] width 18 height 18
